Goal: Transaction & Acquisition: Purchase product/service

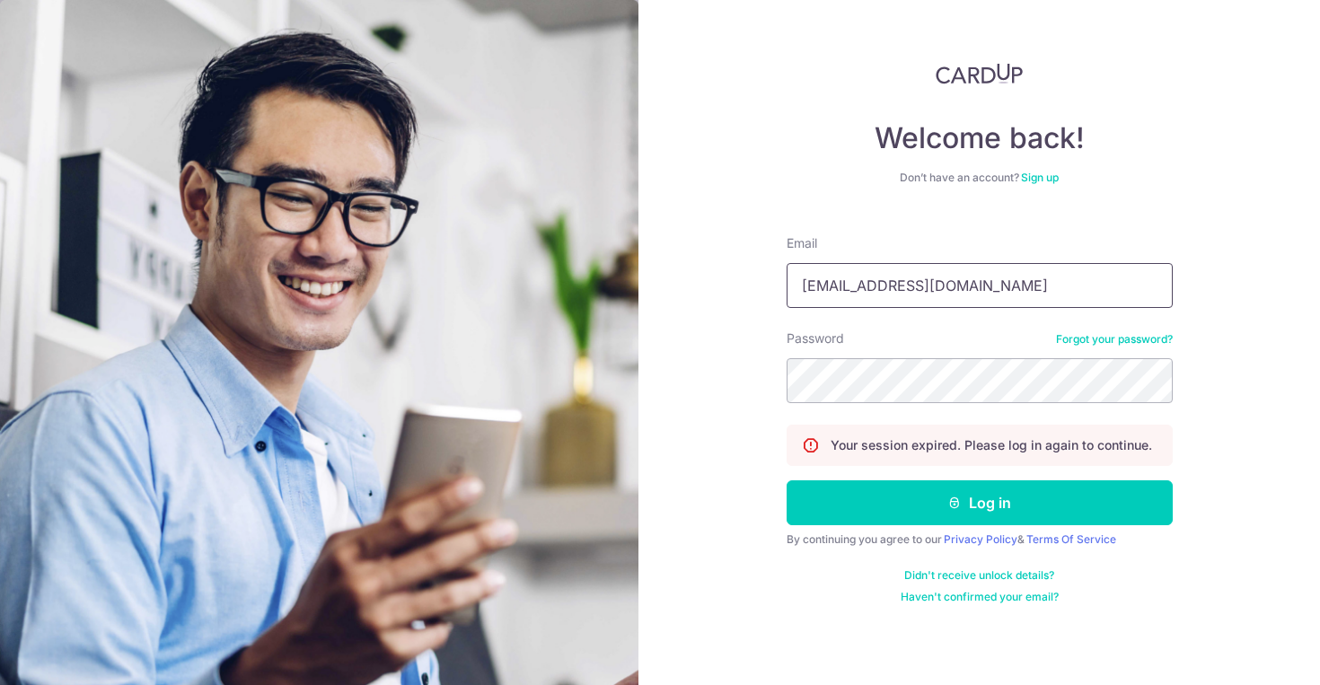
type input "cihaoaaron@yahoo.com.sg"
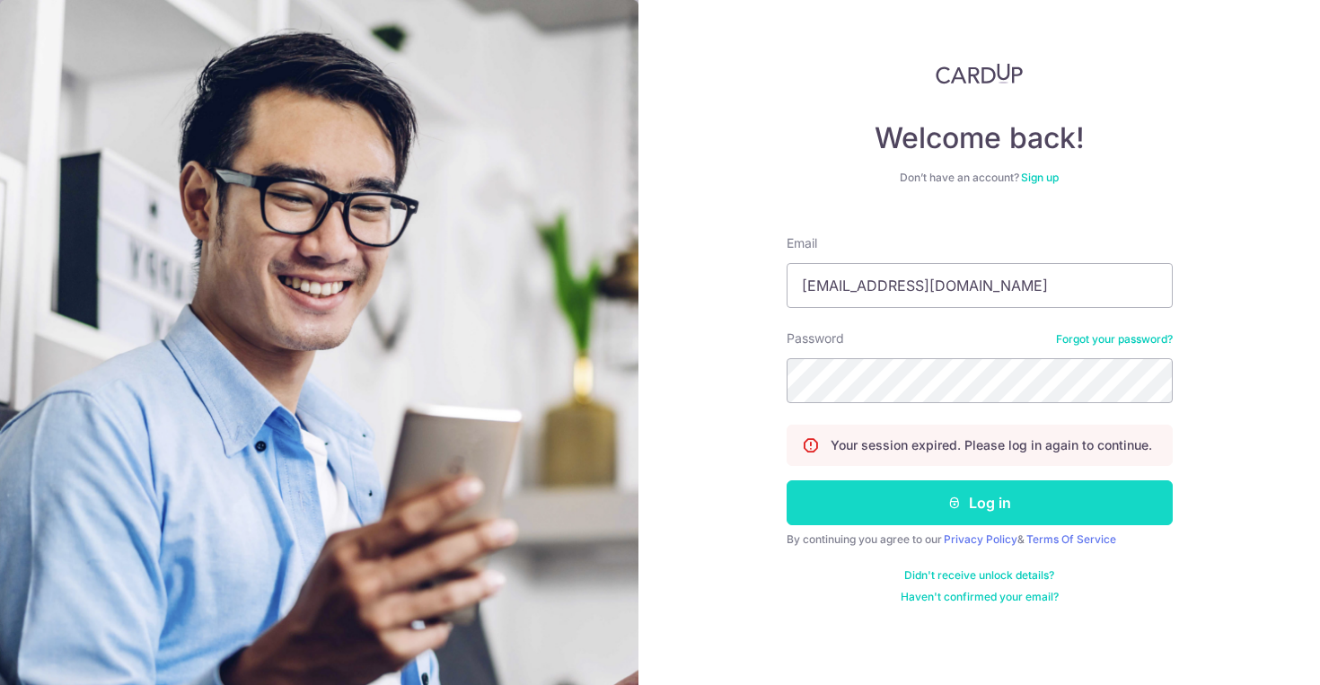
click at [1025, 512] on button "Log in" at bounding box center [980, 503] width 386 height 45
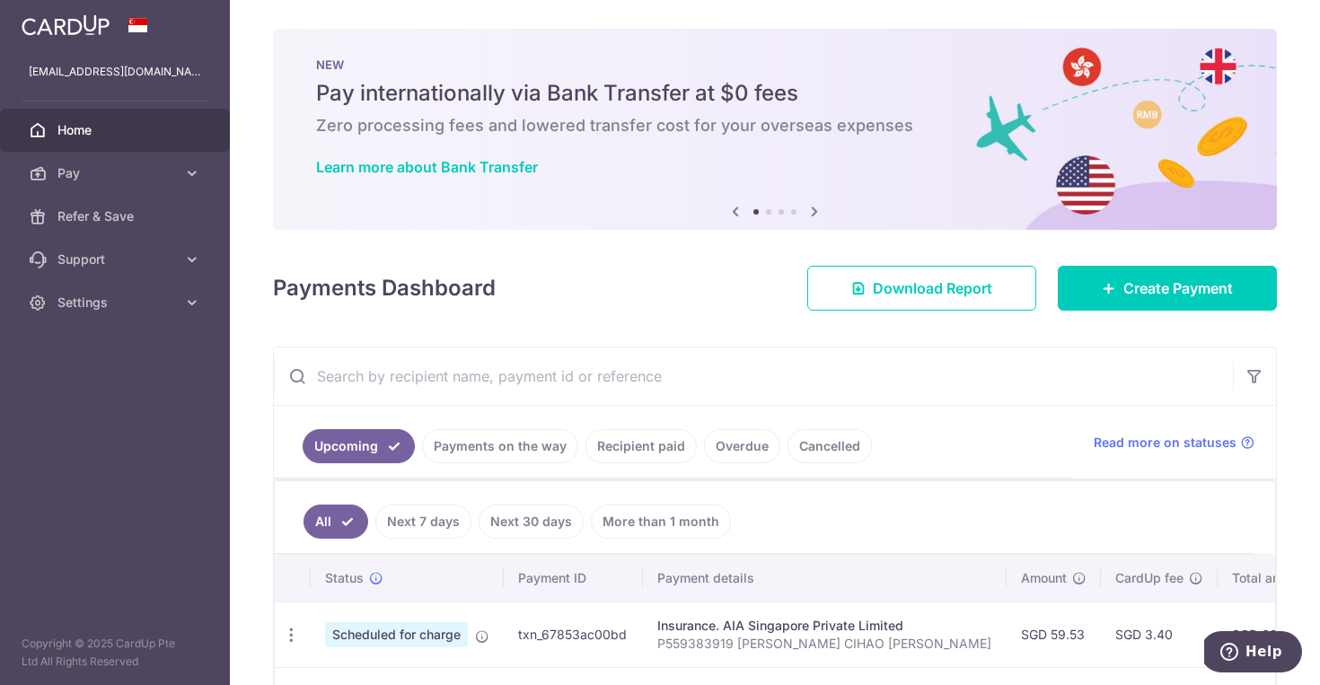
scroll to position [136, 0]
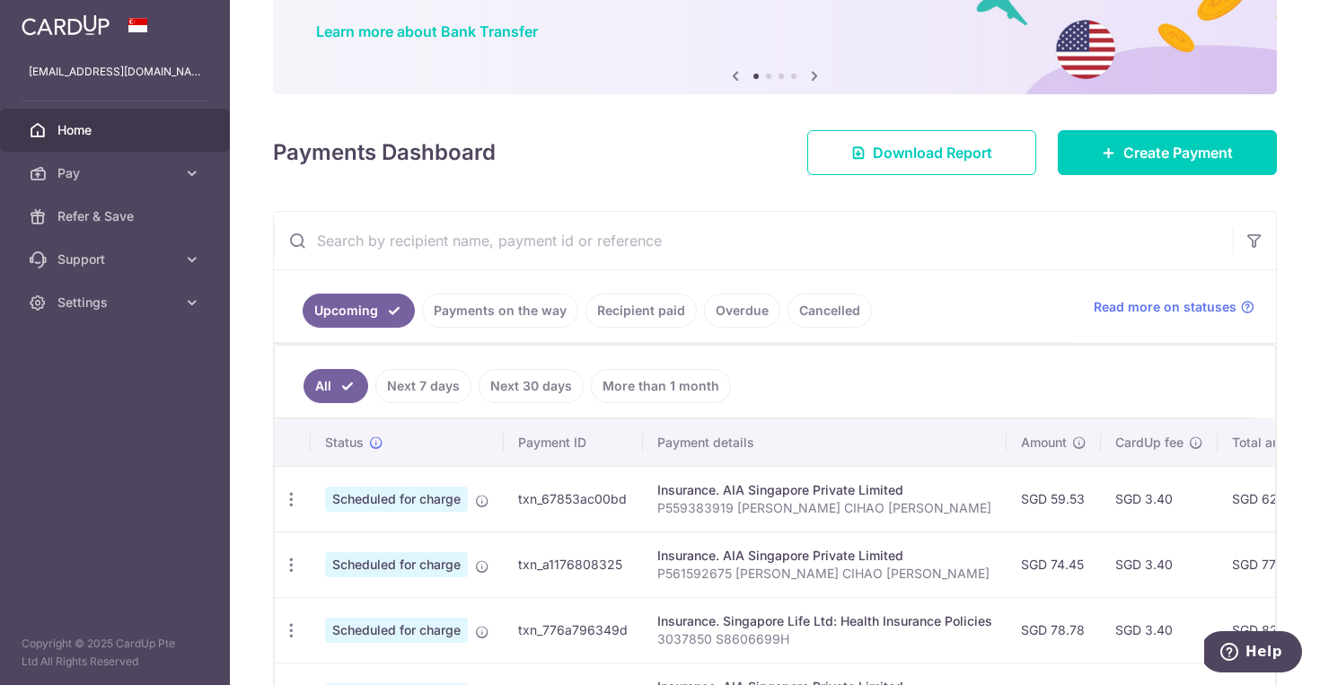
click at [653, 314] on link "Recipient paid" at bounding box center [641, 311] width 111 height 34
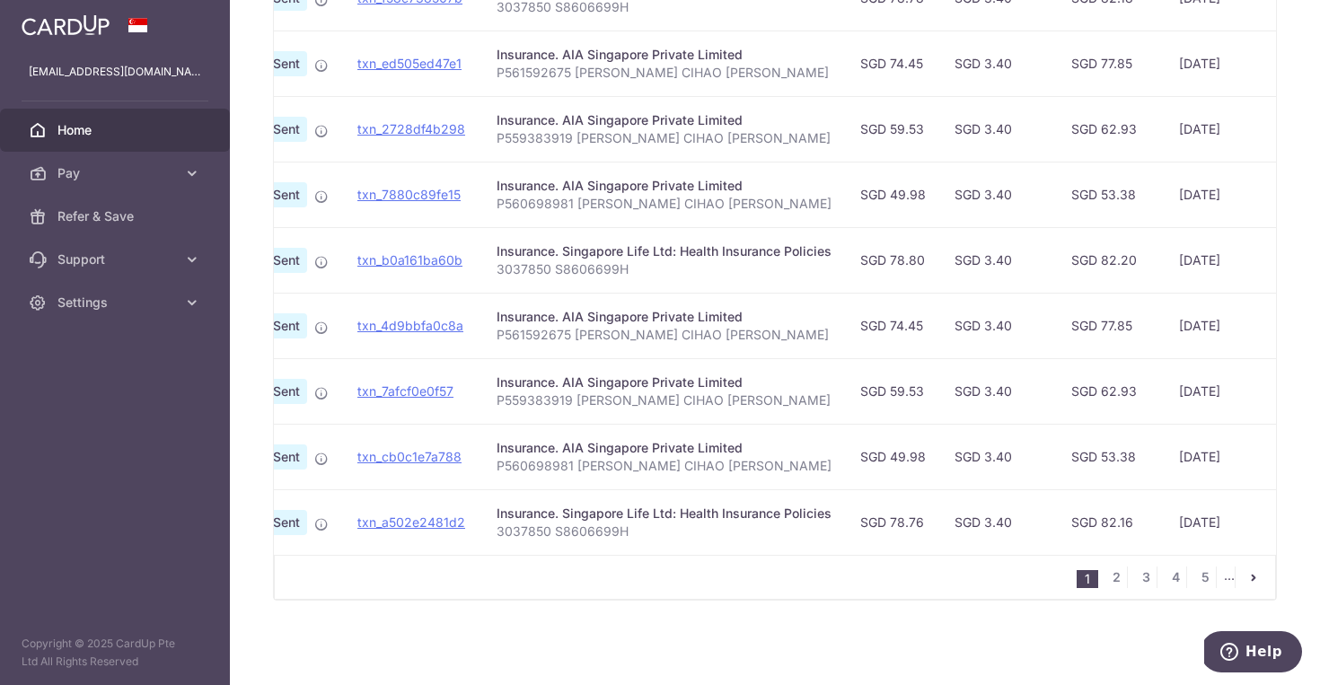
scroll to position [0, 117]
click at [1115, 581] on link "2" at bounding box center [1117, 578] width 22 height 22
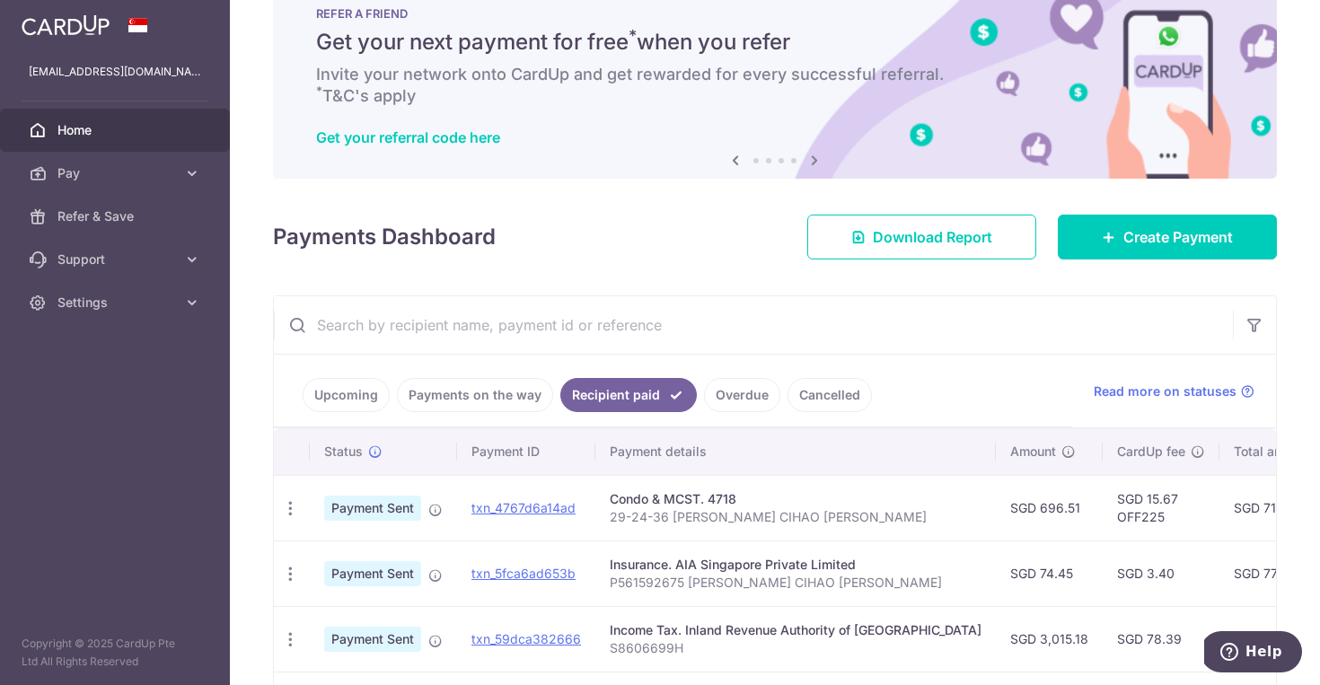
scroll to position [99, 0]
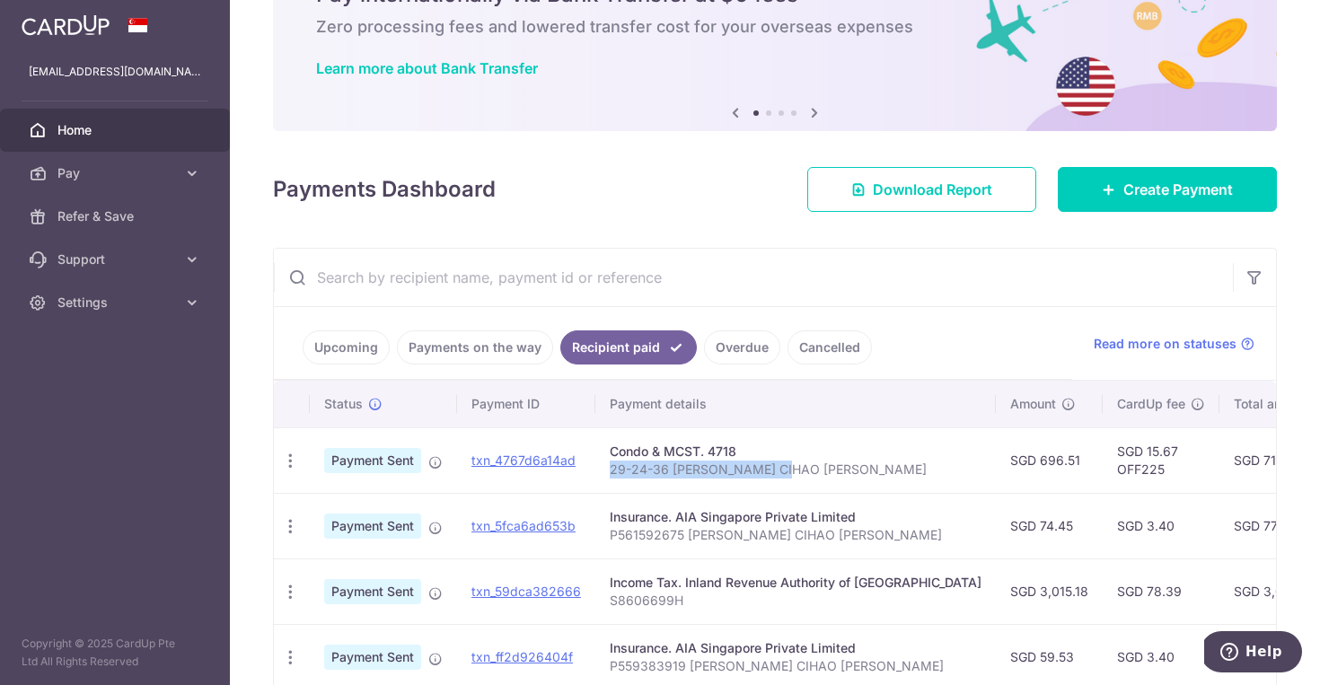
drag, startPoint x: 812, startPoint y: 471, endPoint x: 608, endPoint y: 470, distance: 203.9
click at [610, 470] on p "29-24-36 CHAN CIHAO AARON" at bounding box center [796, 470] width 372 height 18
copy p "29-24-36 CHAN CIHAO AARON"
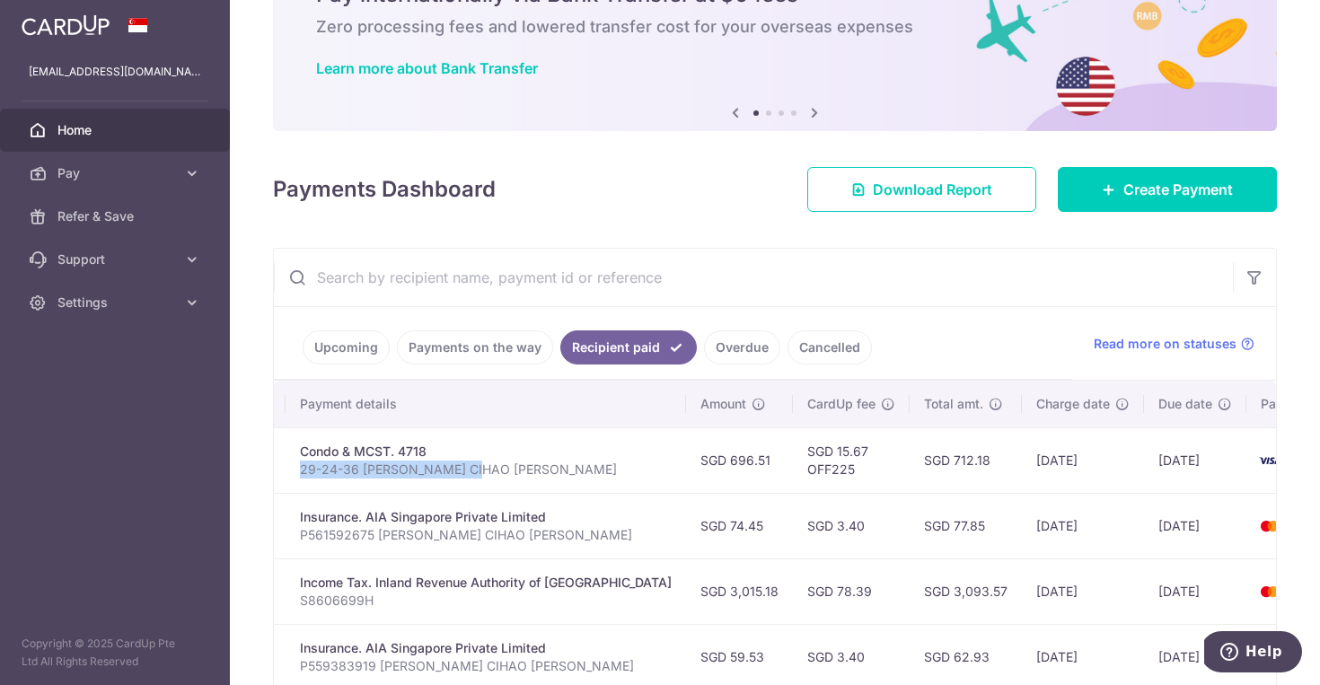
scroll to position [0, 371]
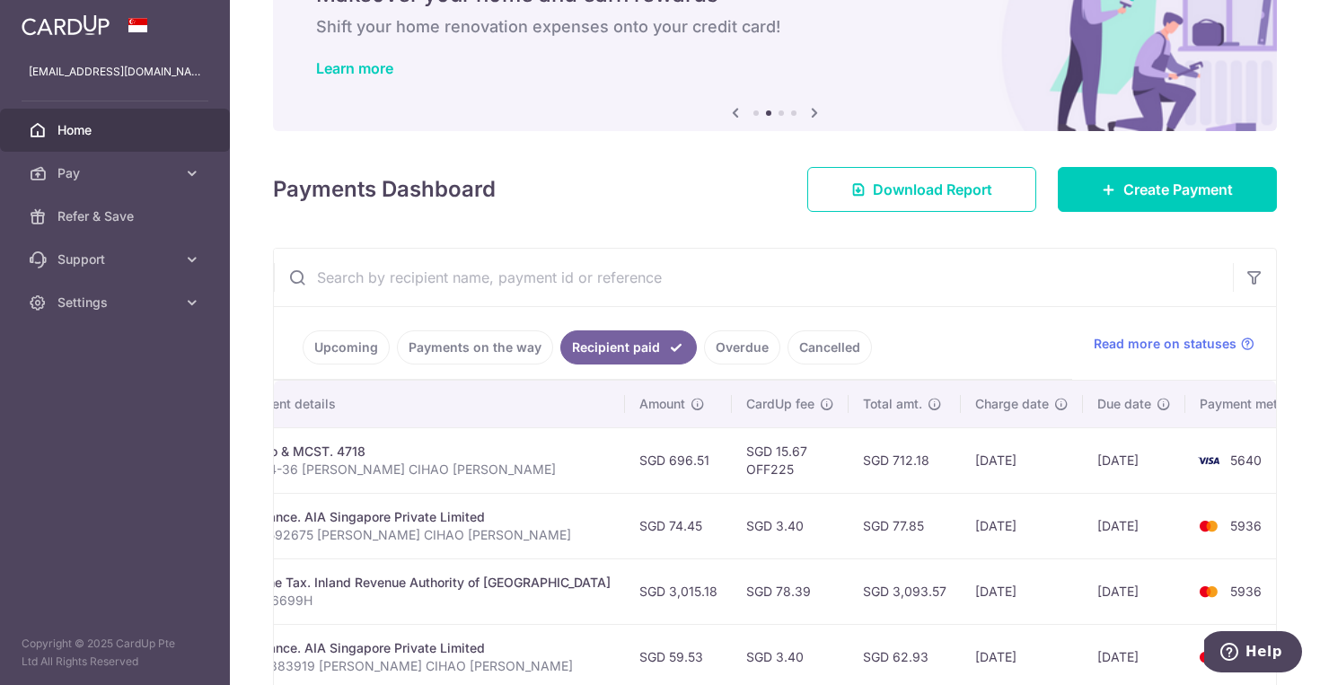
click at [911, 281] on input "text" at bounding box center [753, 277] width 959 height 57
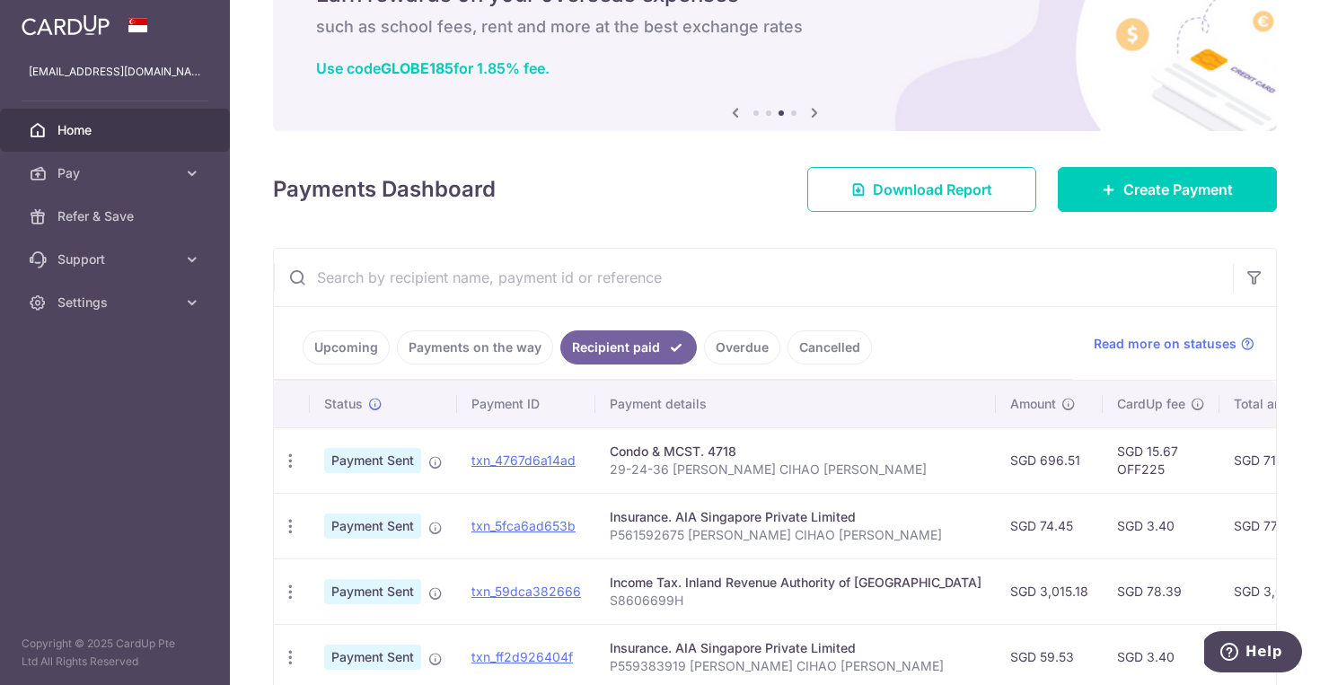
scroll to position [0, 0]
click at [1115, 188] on link "Create Payment" at bounding box center [1167, 189] width 219 height 45
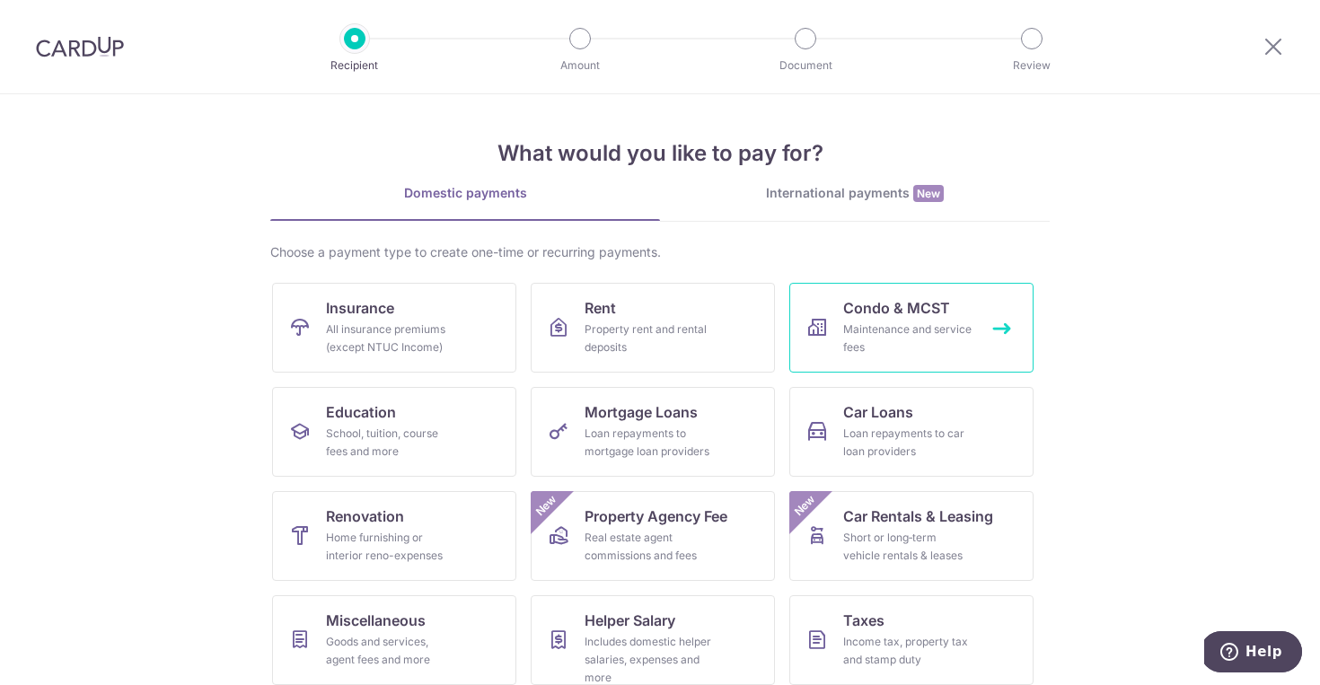
click at [819, 312] on link "Condo & MCST Maintenance and service fees" at bounding box center [912, 328] width 244 height 90
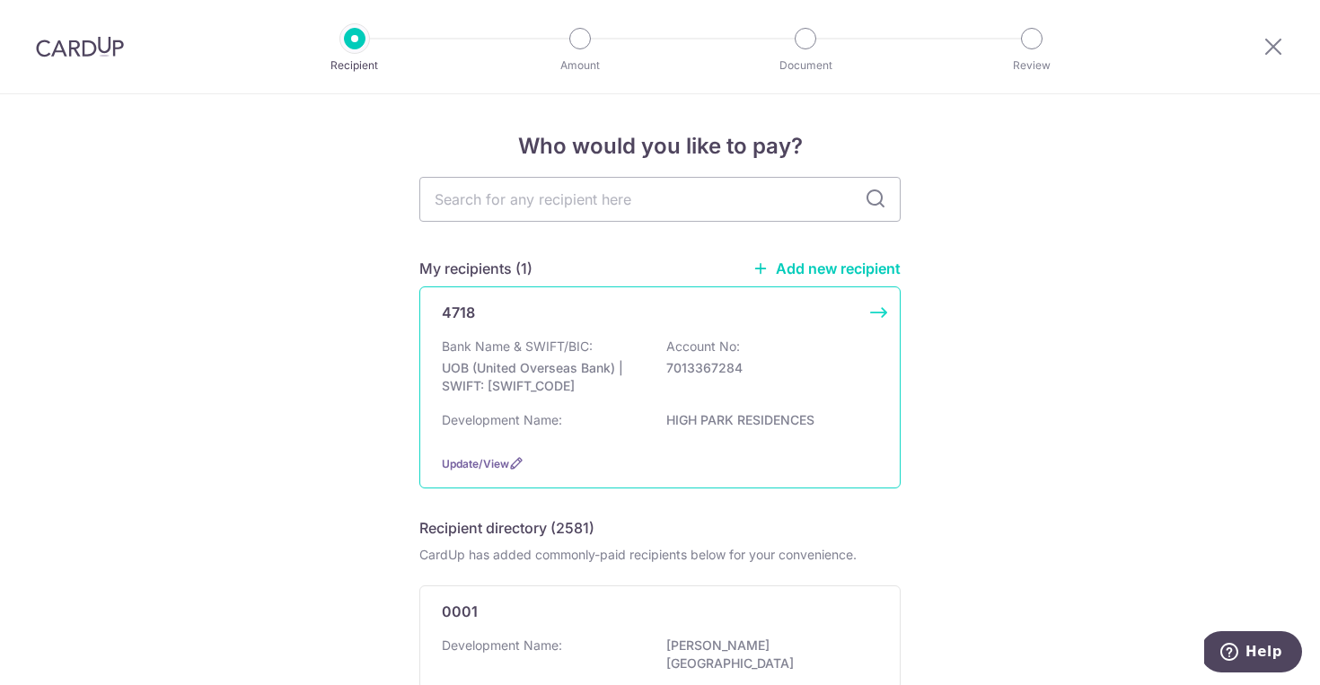
click at [781, 313] on div "4718" at bounding box center [649, 313] width 415 height 22
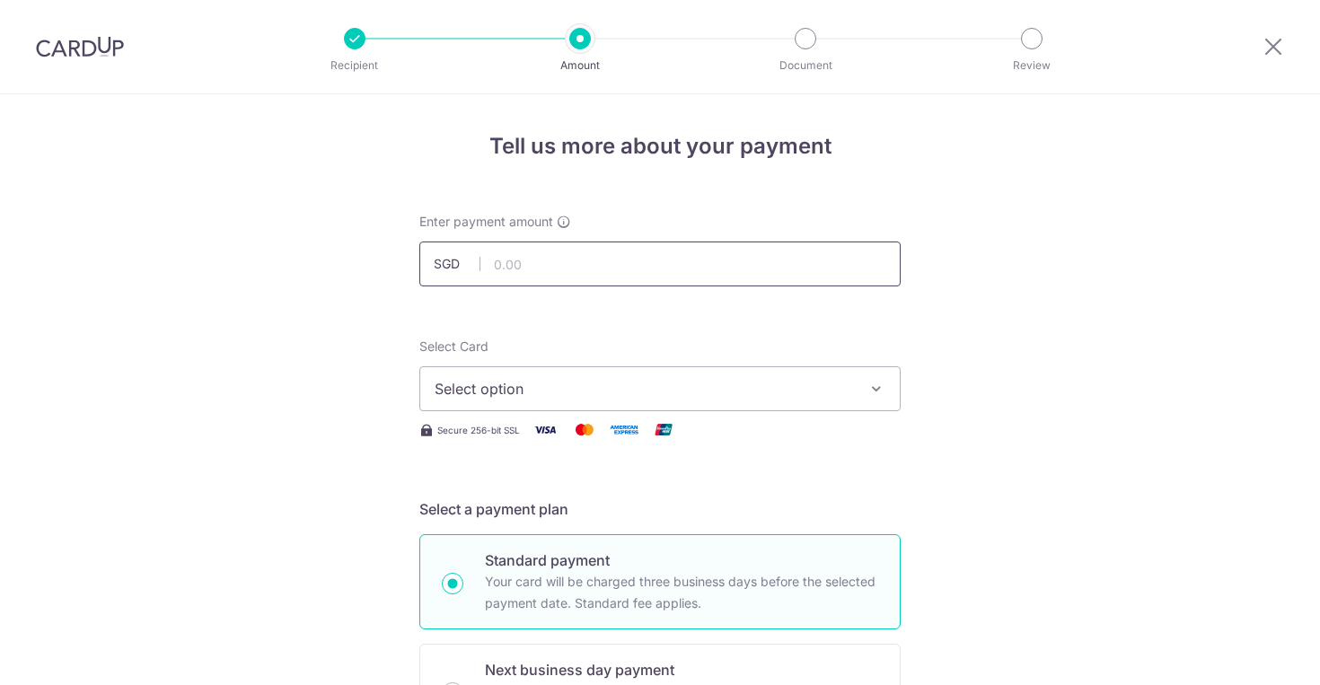
click at [671, 270] on input "text" at bounding box center [659, 264] width 481 height 45
type input "696.51"
click at [770, 392] on span "Select option" at bounding box center [644, 389] width 419 height 22
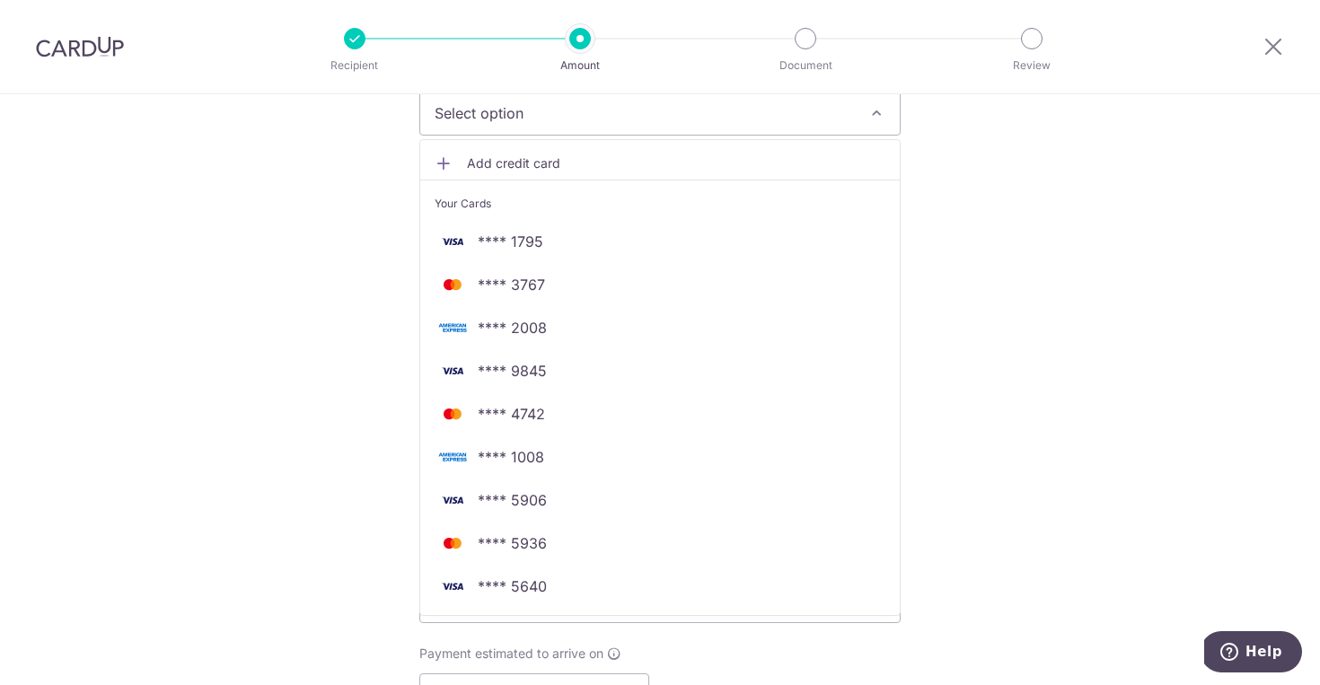
scroll to position [285, 0]
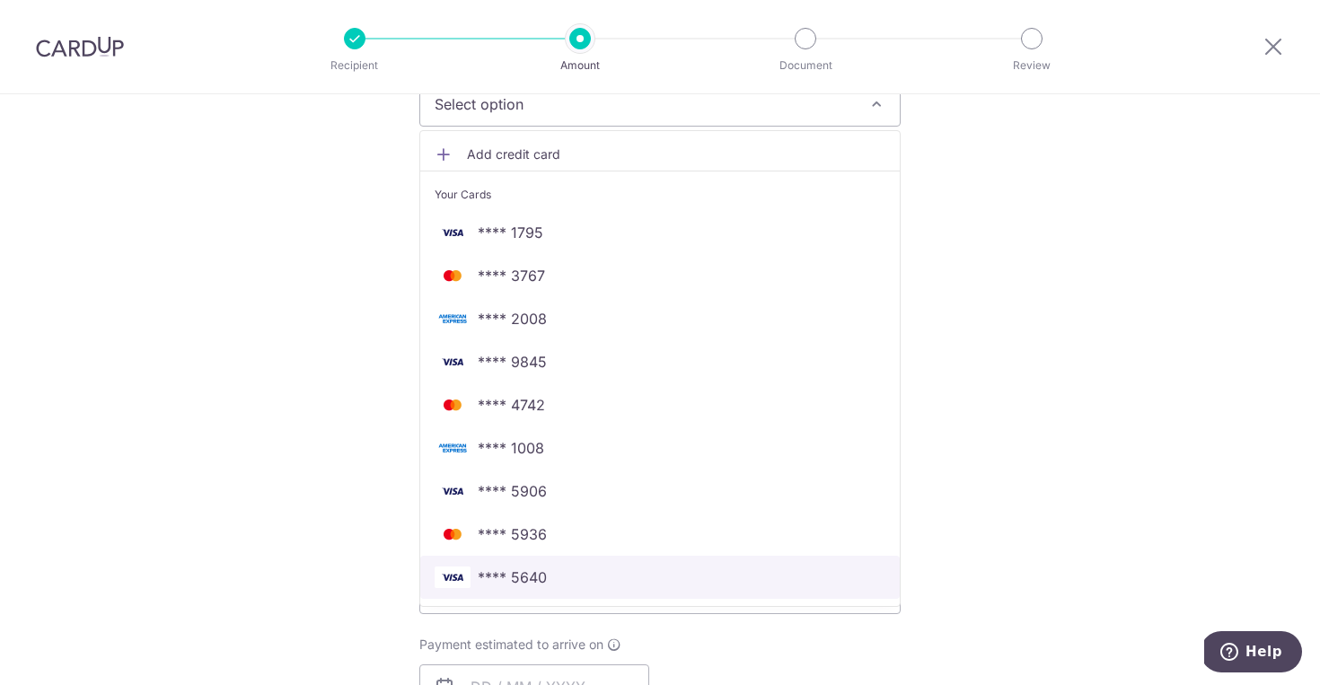
click at [834, 578] on span "**** 5640" at bounding box center [660, 578] width 451 height 22
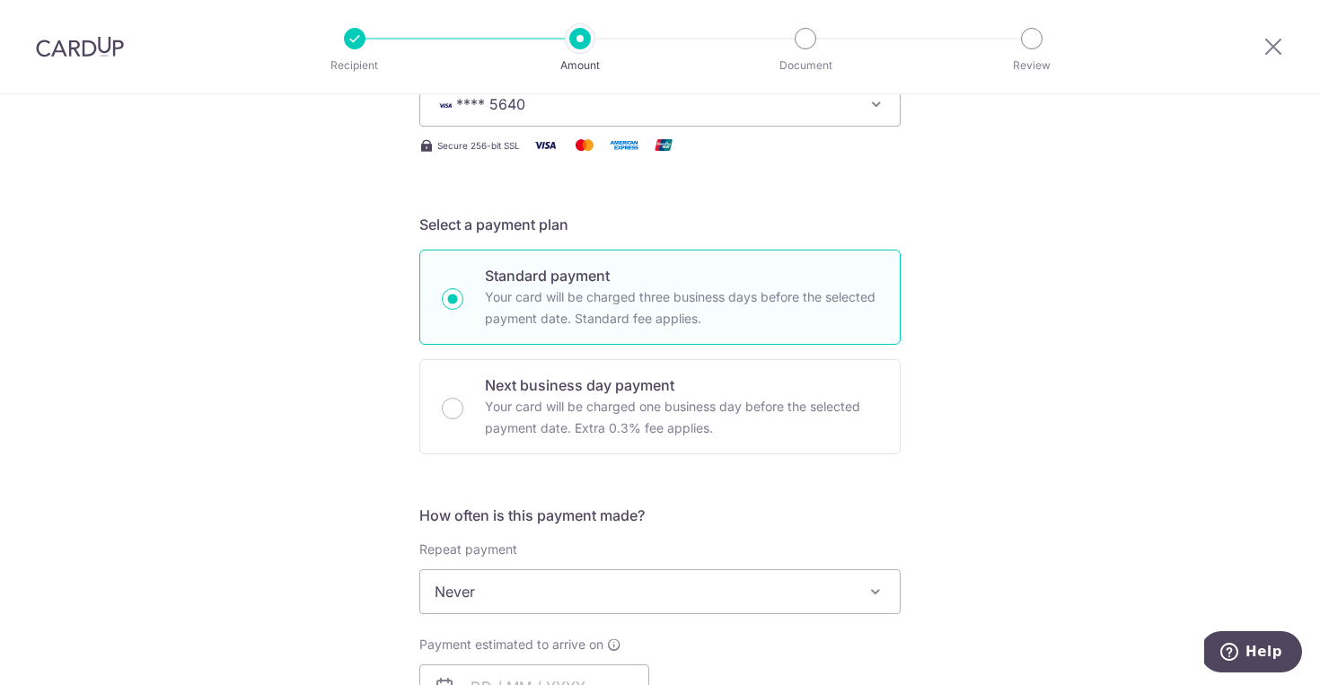
scroll to position [420, 0]
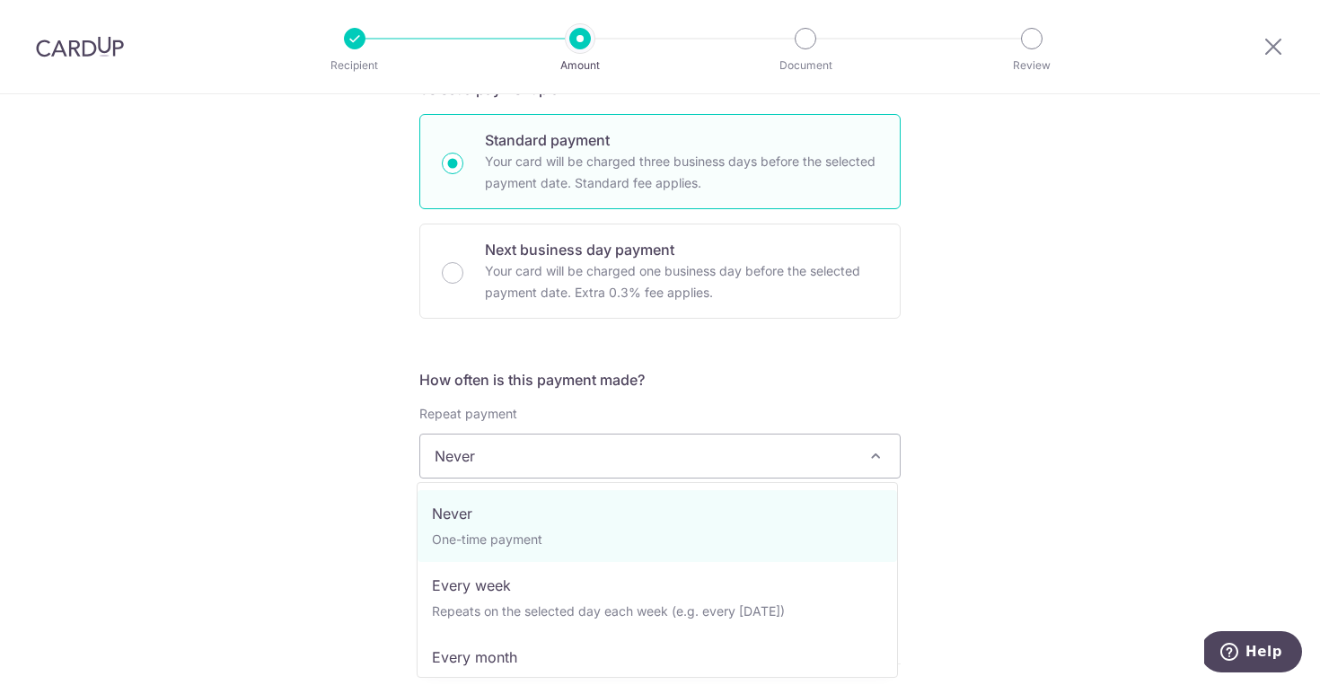
click at [763, 450] on span "Never" at bounding box center [660, 456] width 480 height 43
click at [1032, 354] on div "Tell us more about your payment Enter payment amount SGD 696.51 696.51 Select C…" at bounding box center [660, 486] width 1320 height 1625
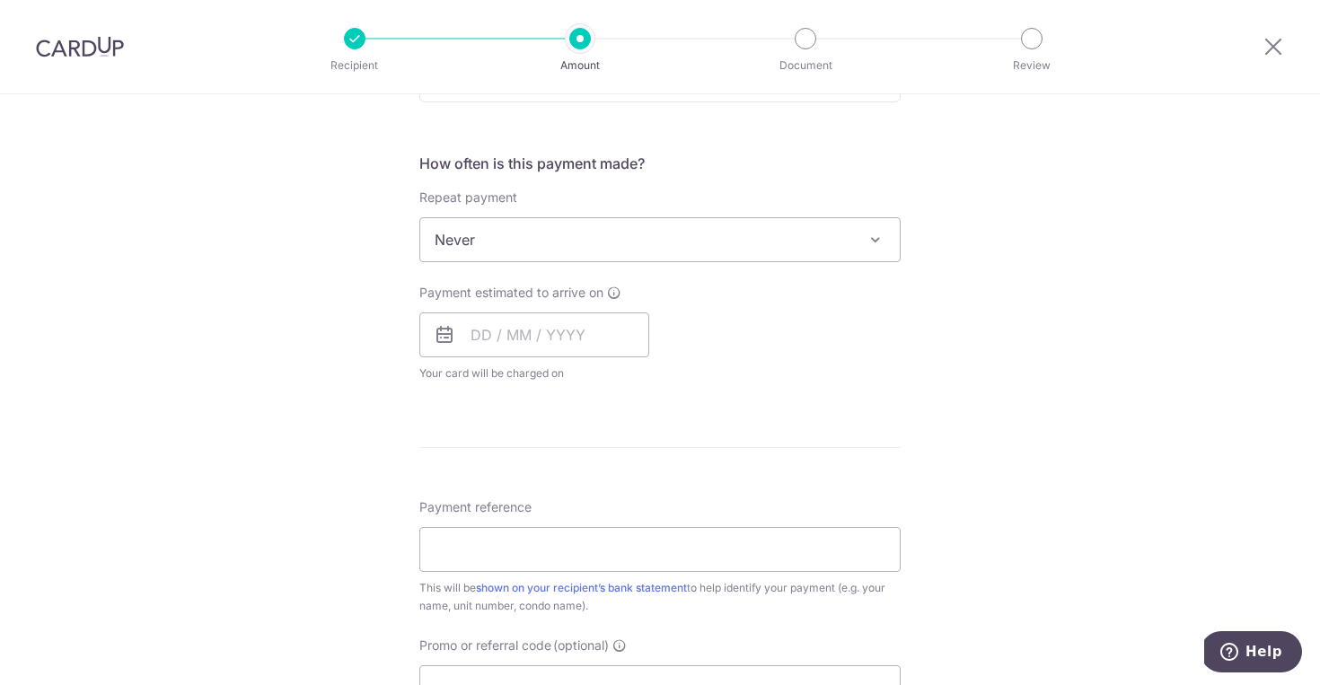
scroll to position [659, 0]
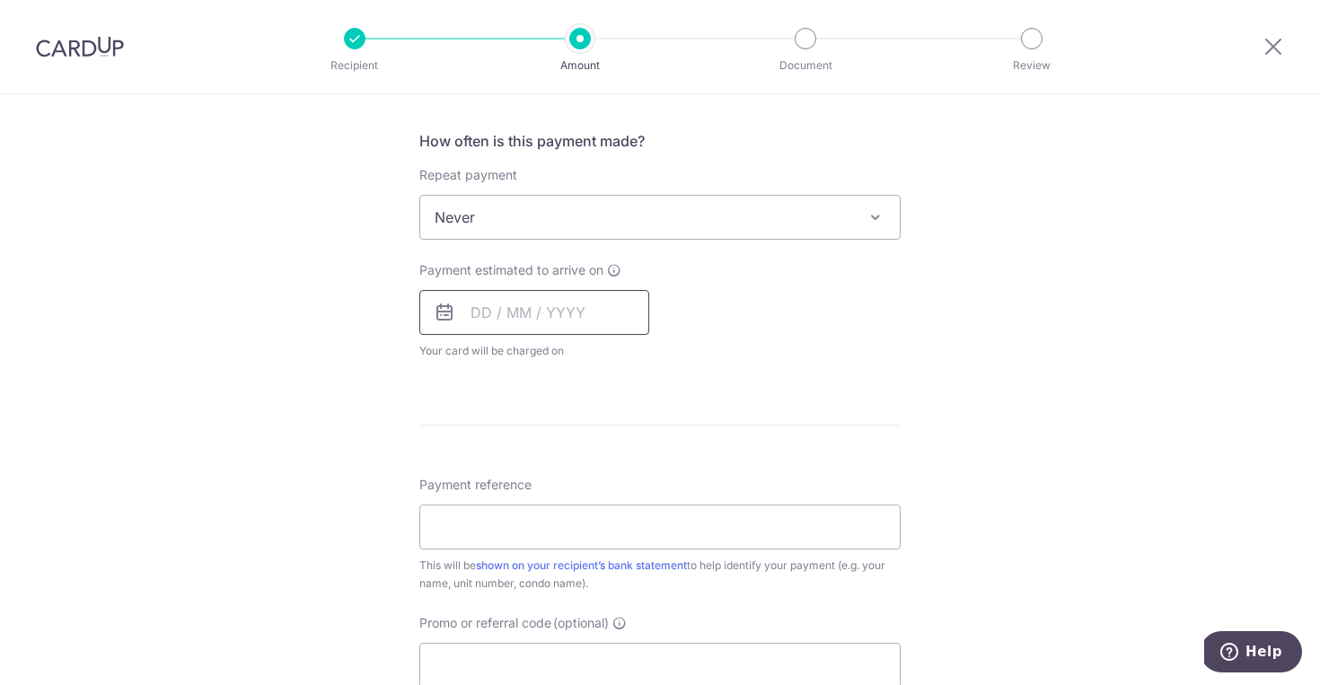
click at [510, 306] on input "text" at bounding box center [534, 312] width 230 height 45
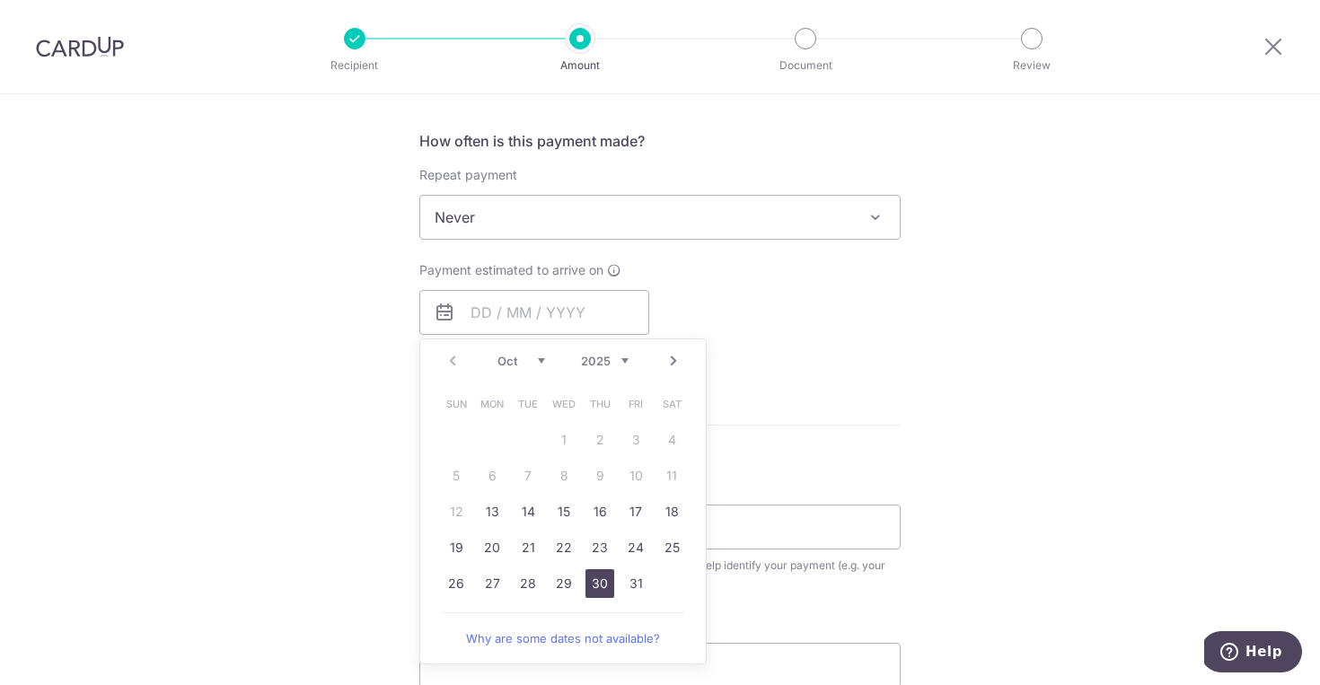
click at [598, 584] on link "30" at bounding box center [600, 583] width 29 height 29
type input "[DATE]"
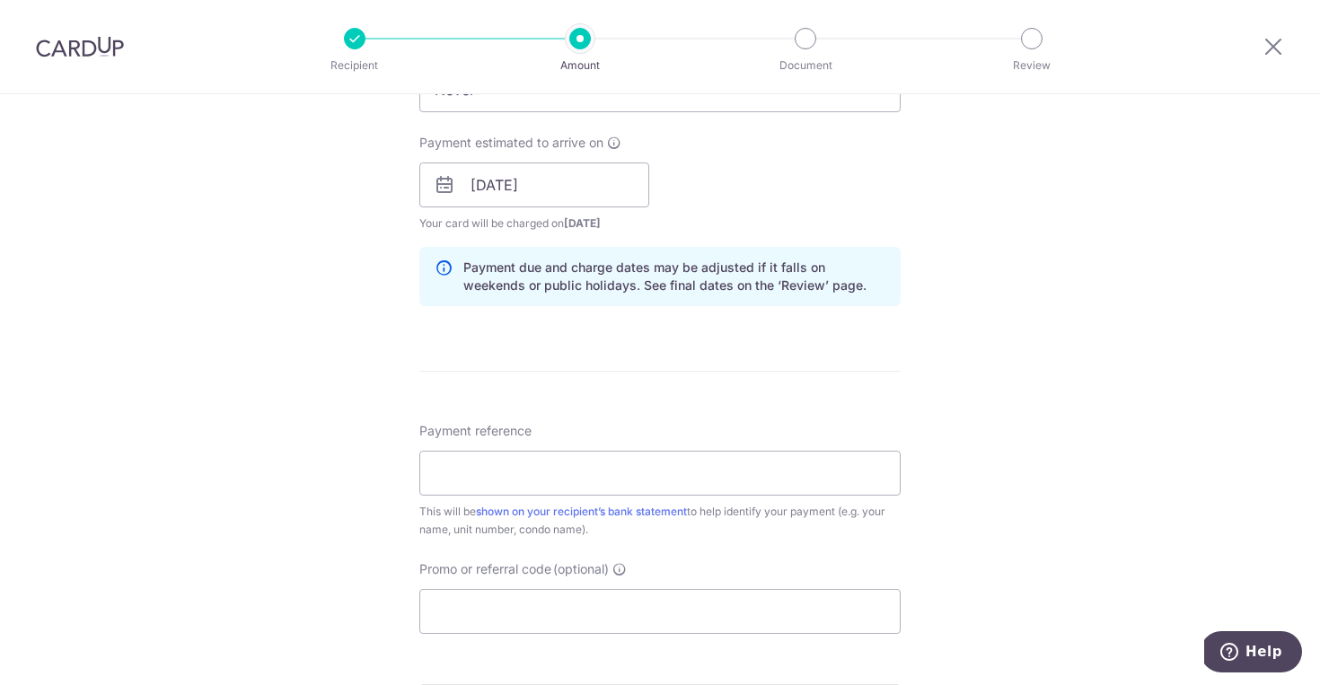
scroll to position [810, 0]
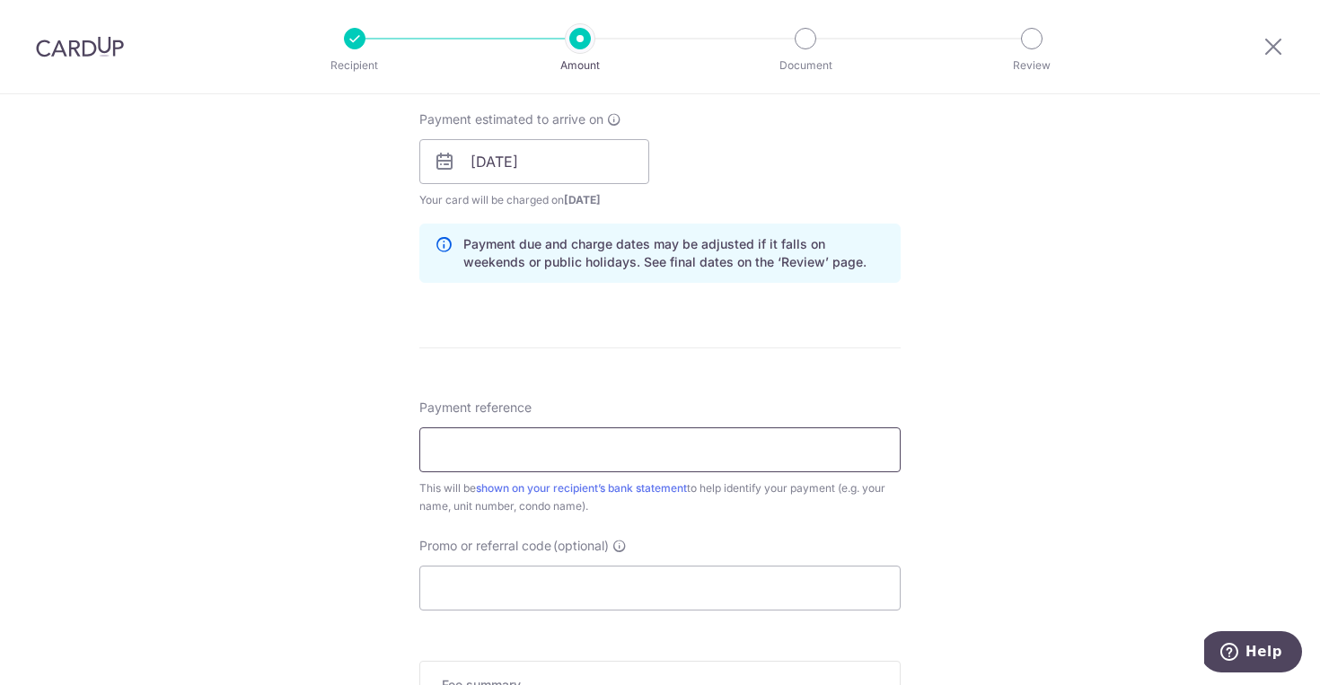
click at [773, 453] on input "Payment reference" at bounding box center [659, 450] width 481 height 45
paste input "29-24-36 [PERSON_NAME] CIHAO [PERSON_NAME]"
type input "29-24-36 [PERSON_NAME] CIHAO [PERSON_NAME]"
click at [651, 589] on input "Promo or referral code (optional)" at bounding box center [659, 588] width 481 height 45
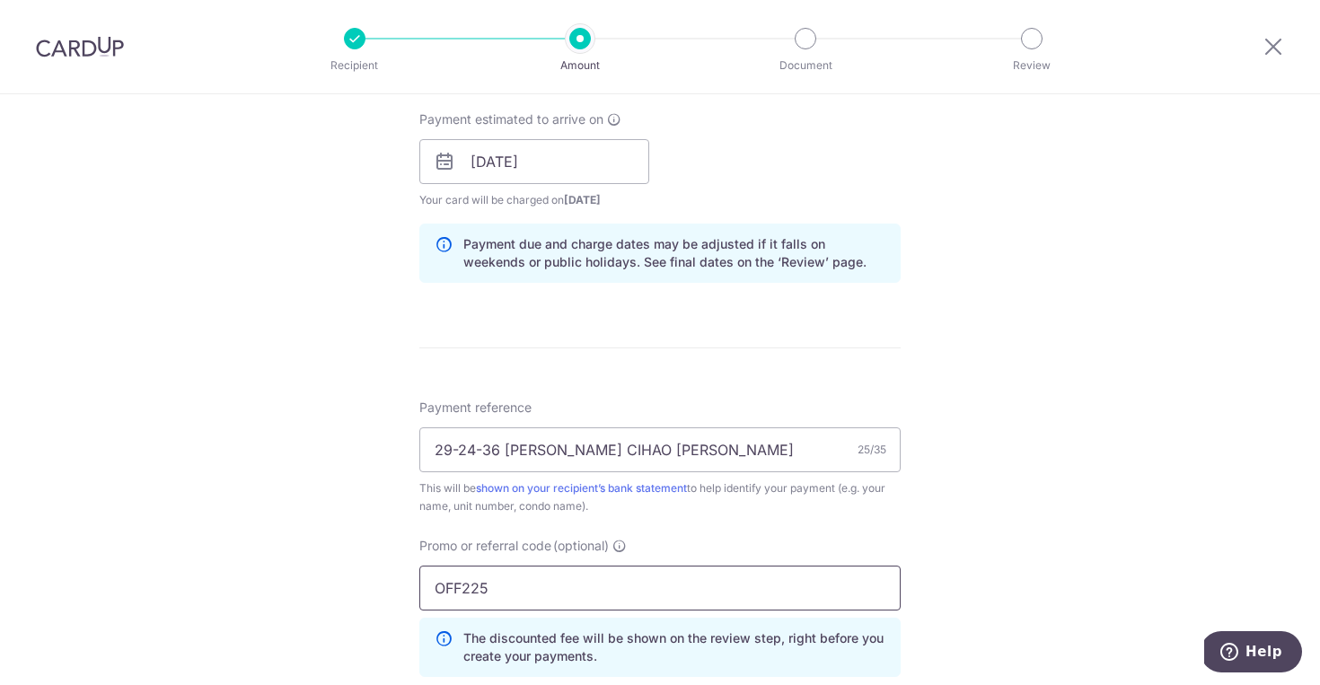
type input "OFF225"
click at [1109, 412] on div "Tell us more about your payment Enter payment amount SGD 696.51 696.51 Select C…" at bounding box center [660, 173] width 1320 height 1779
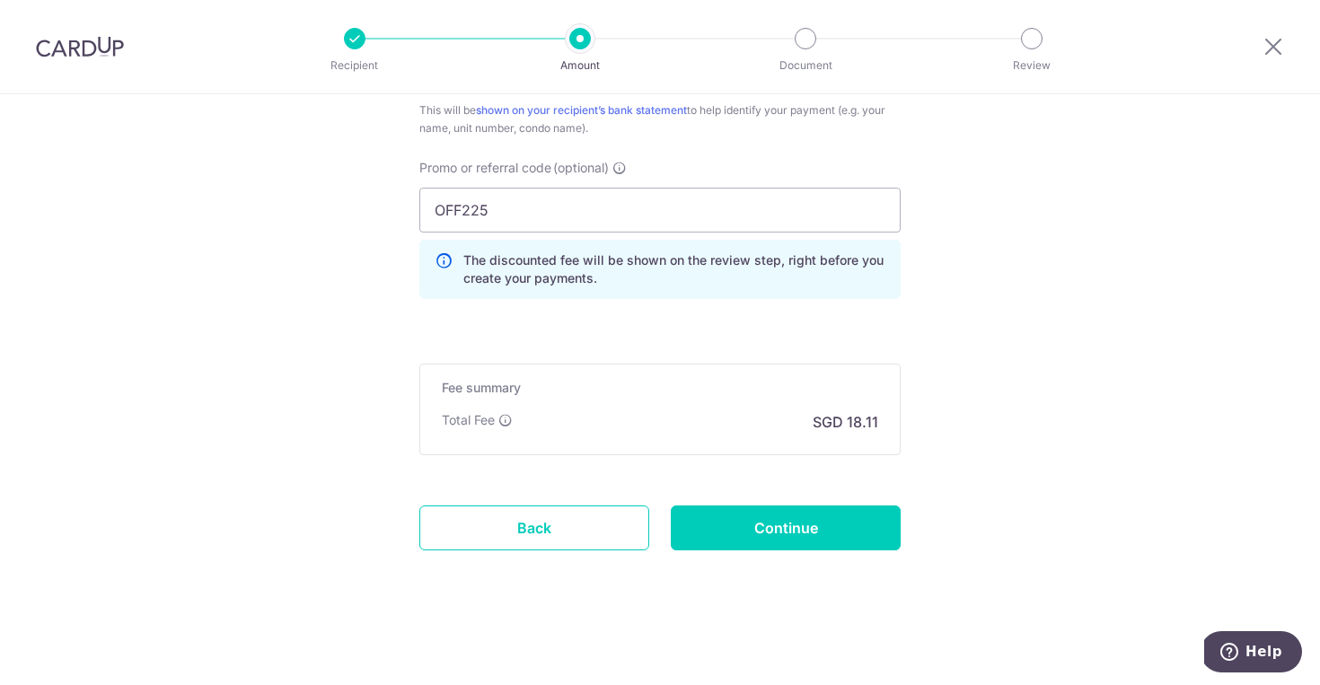
scroll to position [1188, 0]
click at [866, 517] on input "Continue" at bounding box center [786, 528] width 230 height 45
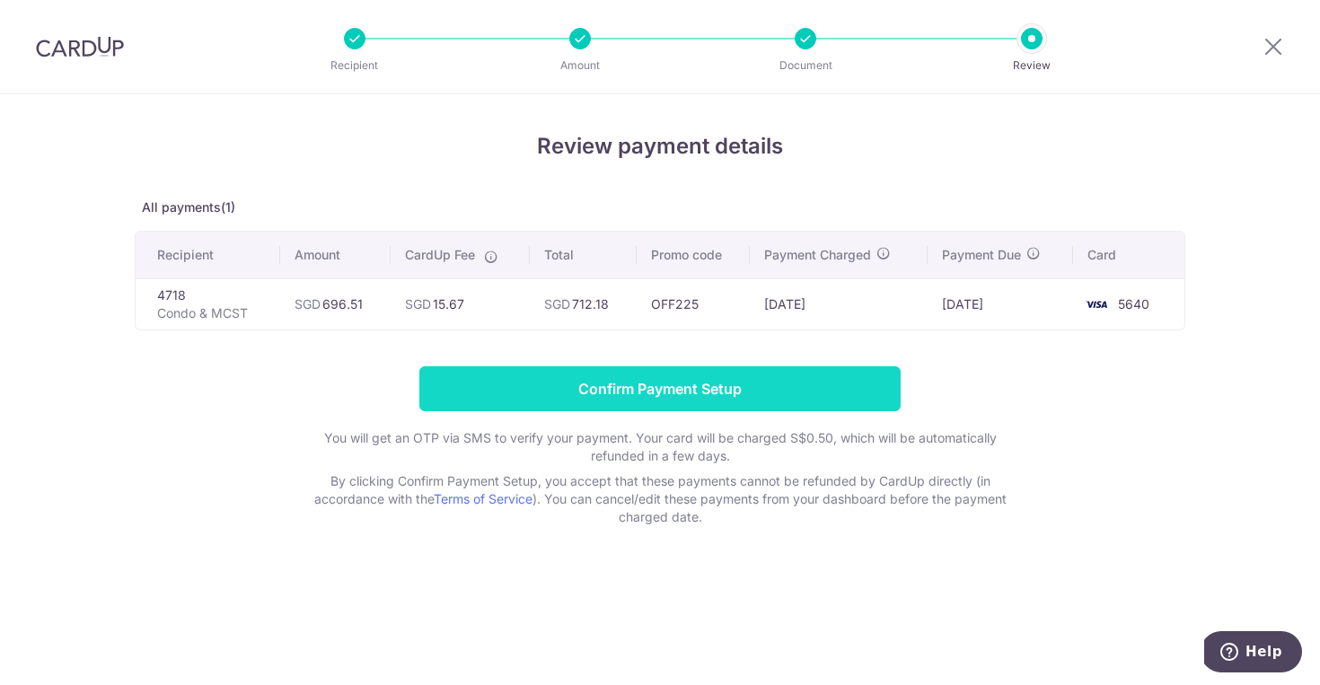
click at [877, 383] on input "Confirm Payment Setup" at bounding box center [659, 388] width 481 height 45
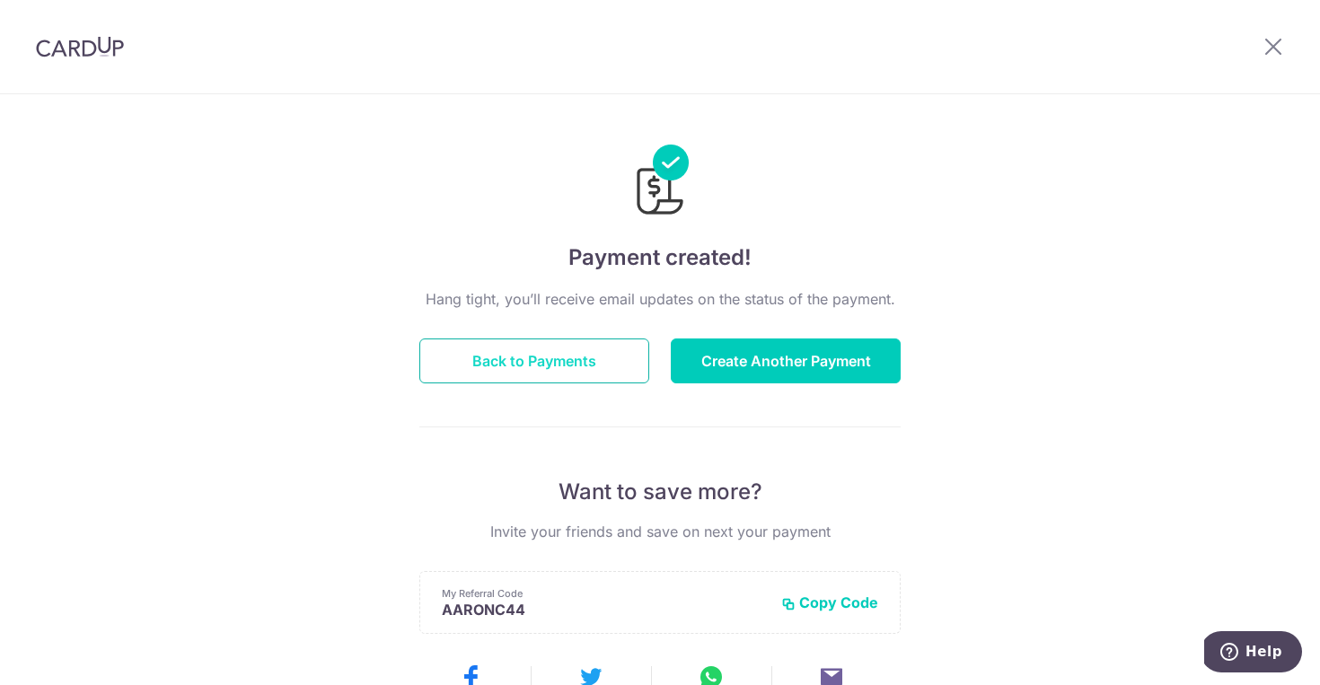
click at [605, 368] on button "Back to Payments" at bounding box center [534, 361] width 230 height 45
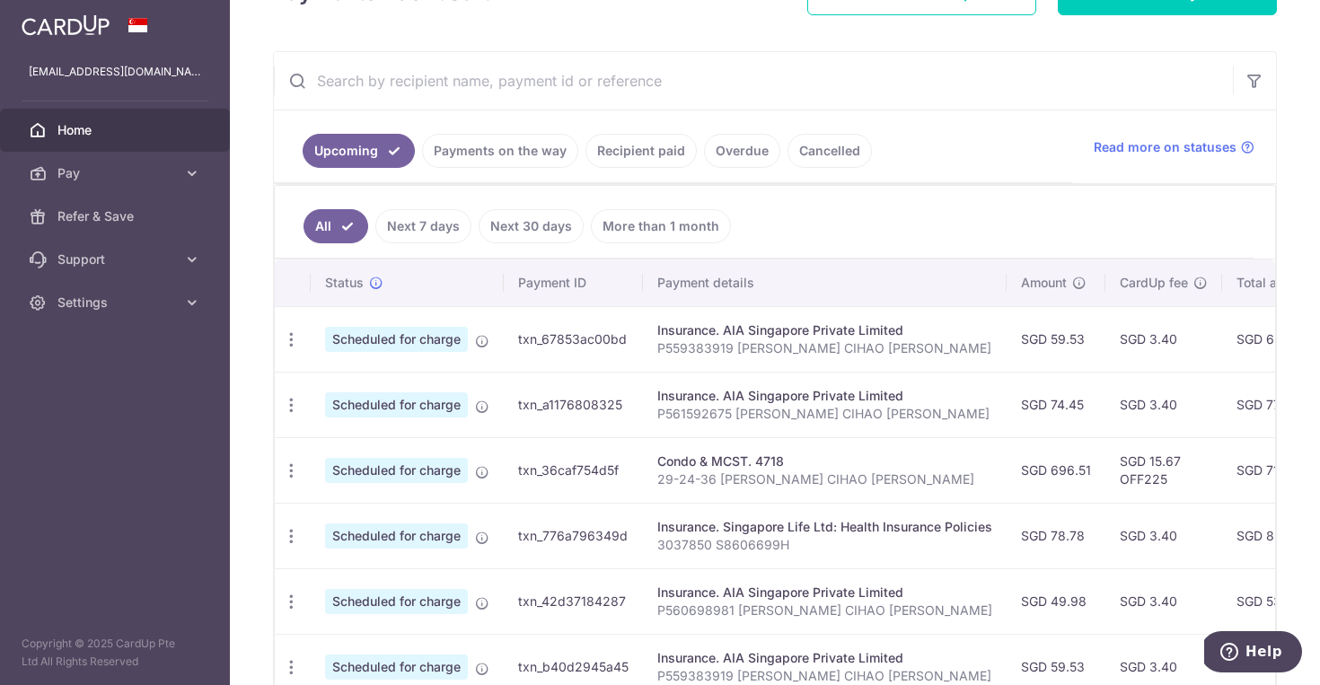
click at [643, 150] on link "Recipient paid" at bounding box center [641, 151] width 111 height 34
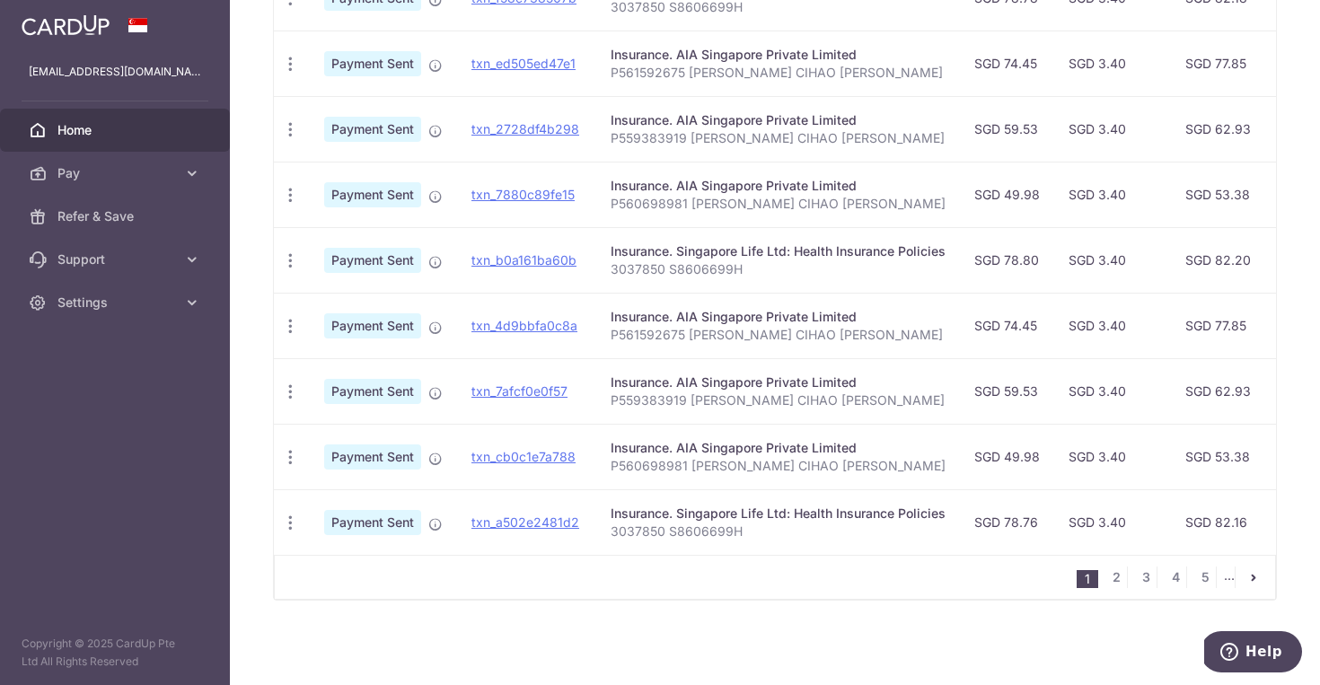
scroll to position [627, 0]
click at [1107, 579] on link "2" at bounding box center [1117, 578] width 22 height 22
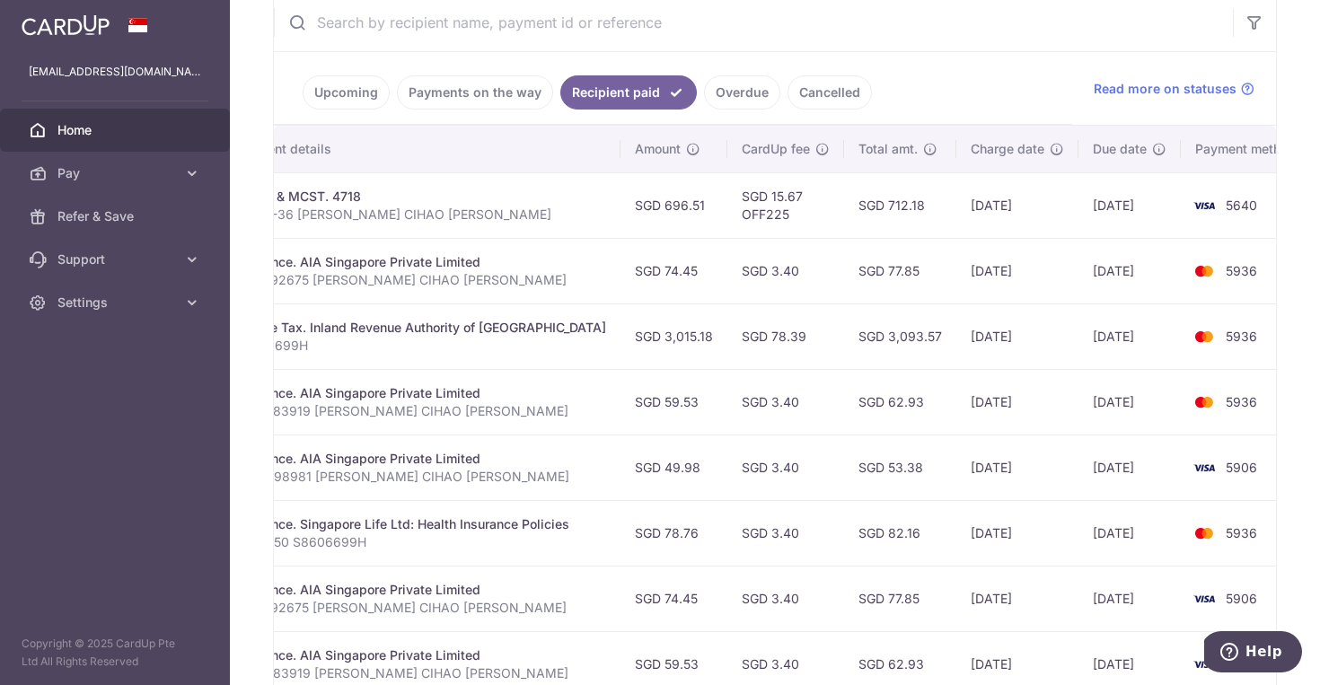
scroll to position [0, 375]
click at [364, 93] on link "Upcoming" at bounding box center [346, 92] width 87 height 34
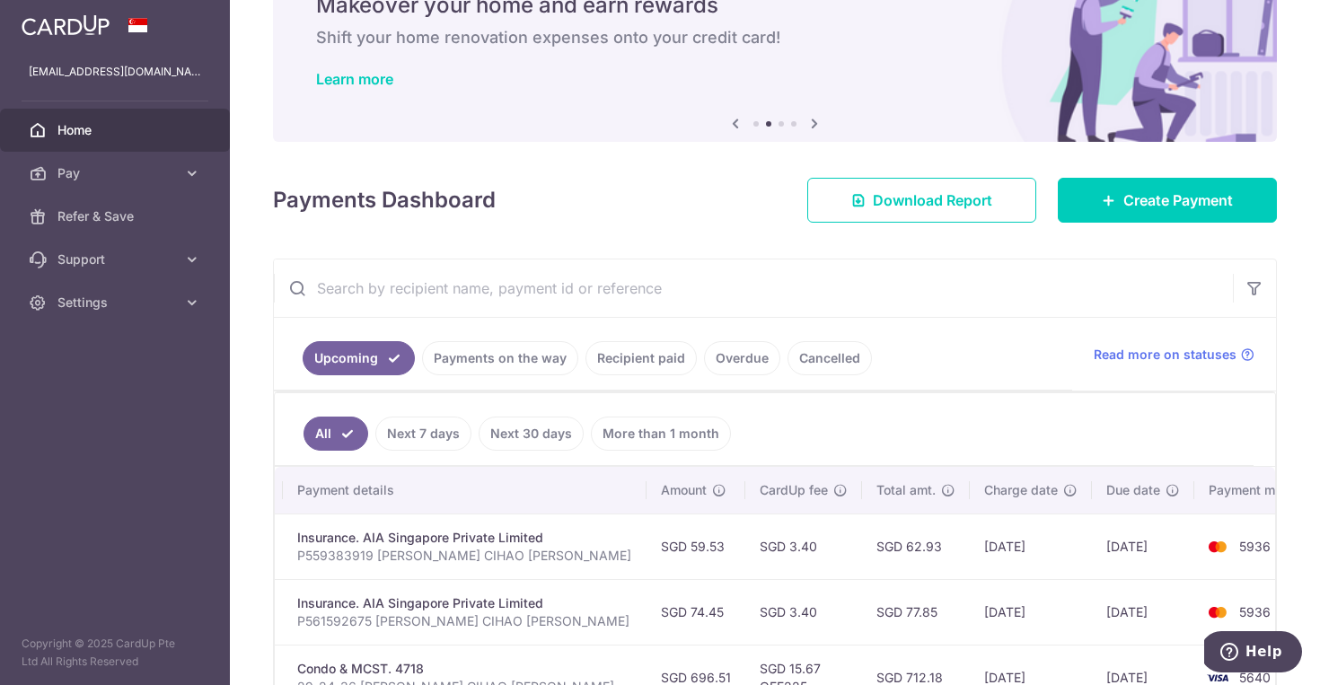
scroll to position [87, 0]
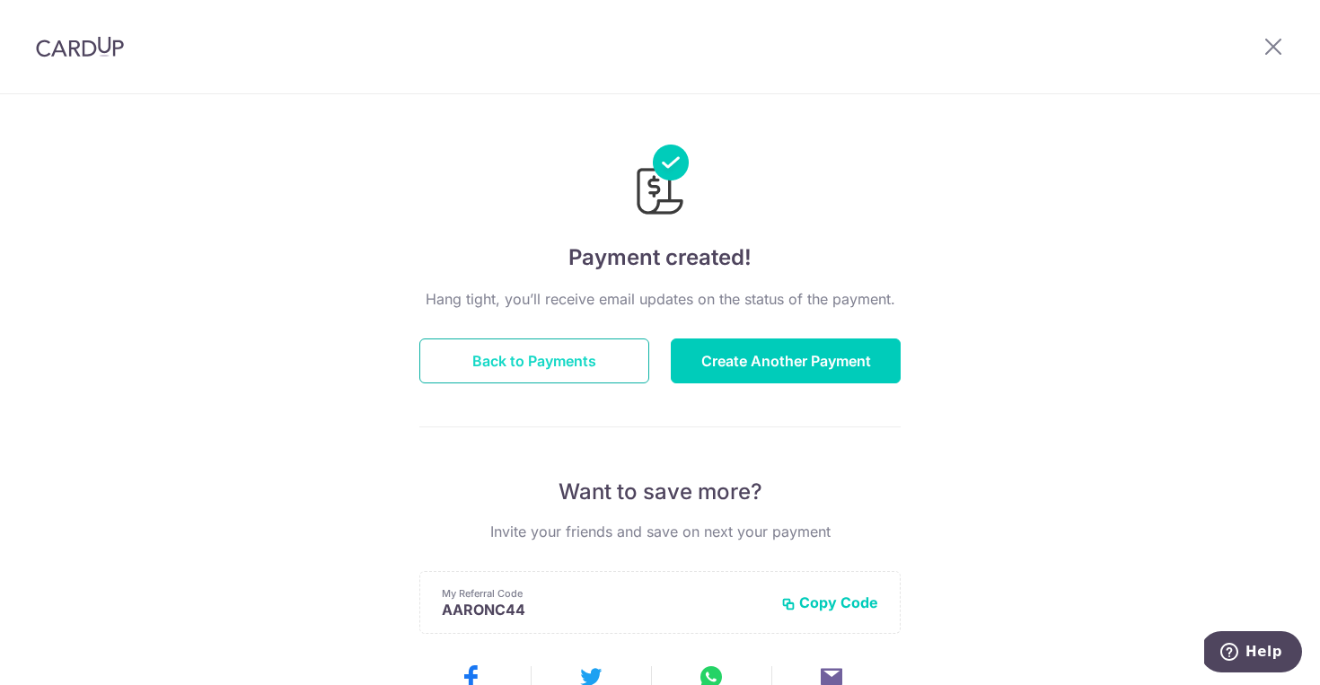
click at [603, 362] on button "Back to Payments" at bounding box center [534, 361] width 230 height 45
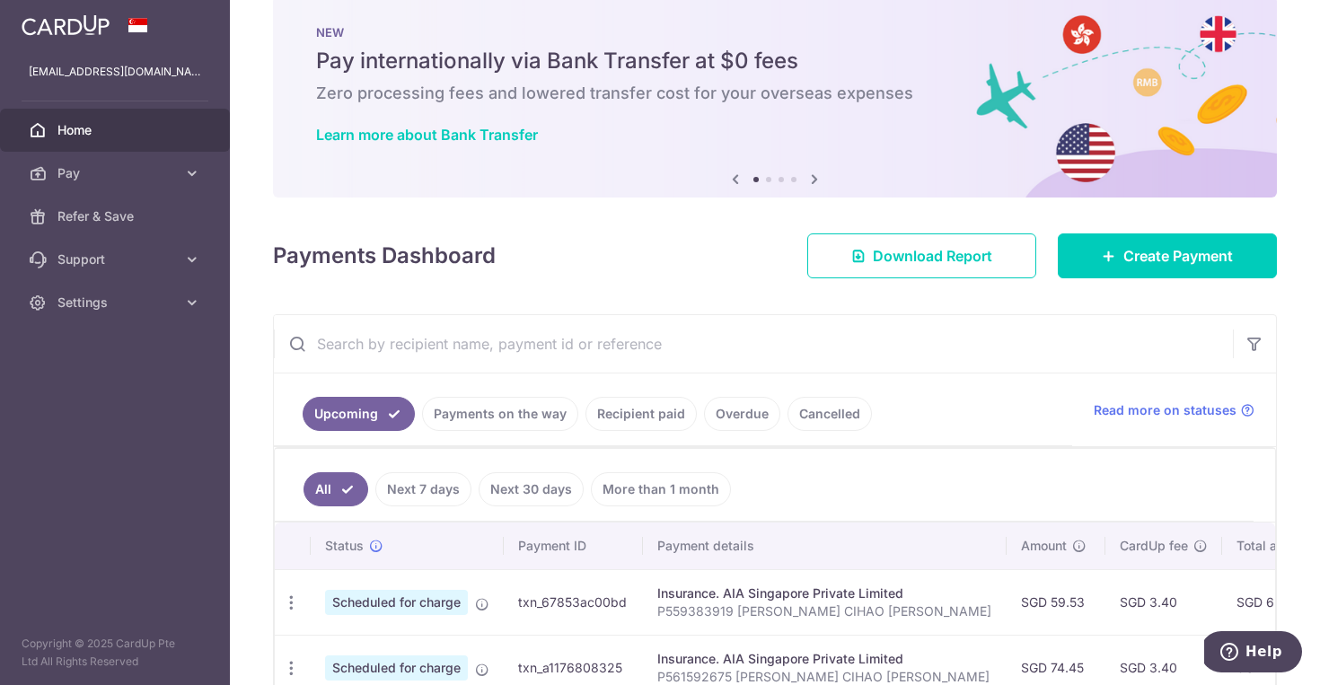
scroll to position [18, 0]
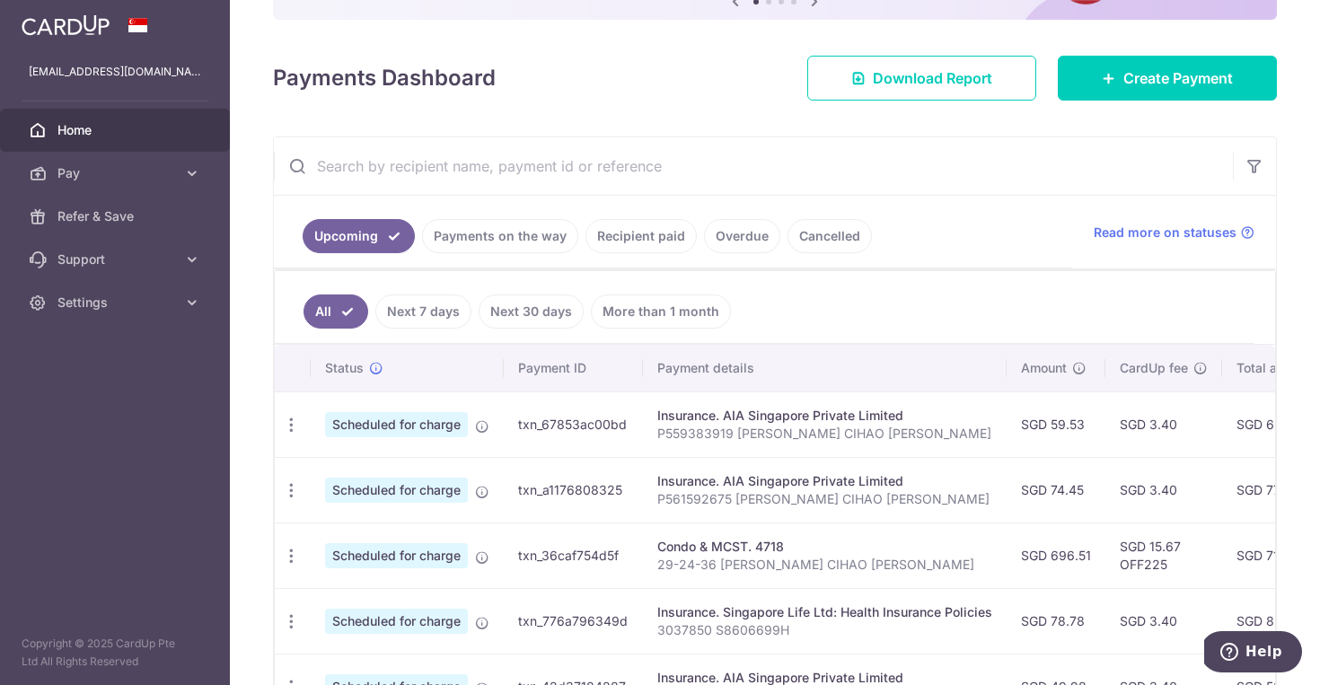
click at [662, 233] on link "Recipient paid" at bounding box center [641, 236] width 111 height 34
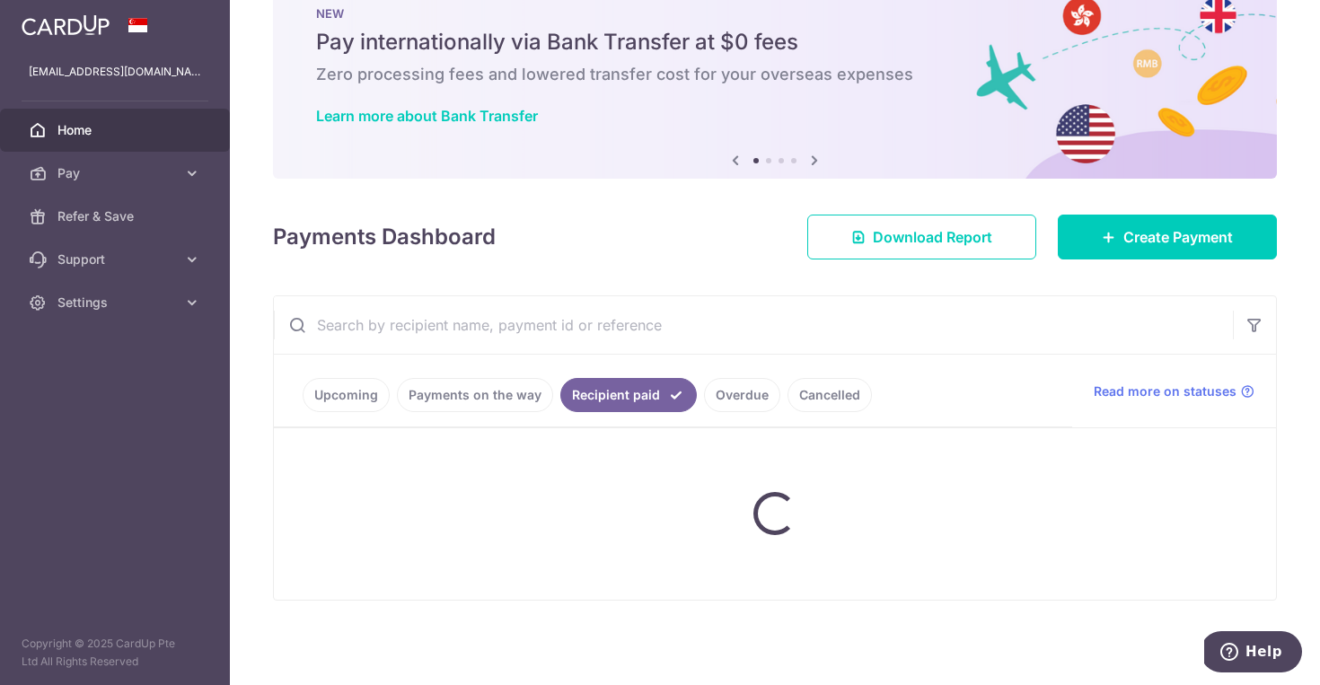
scroll to position [51, 0]
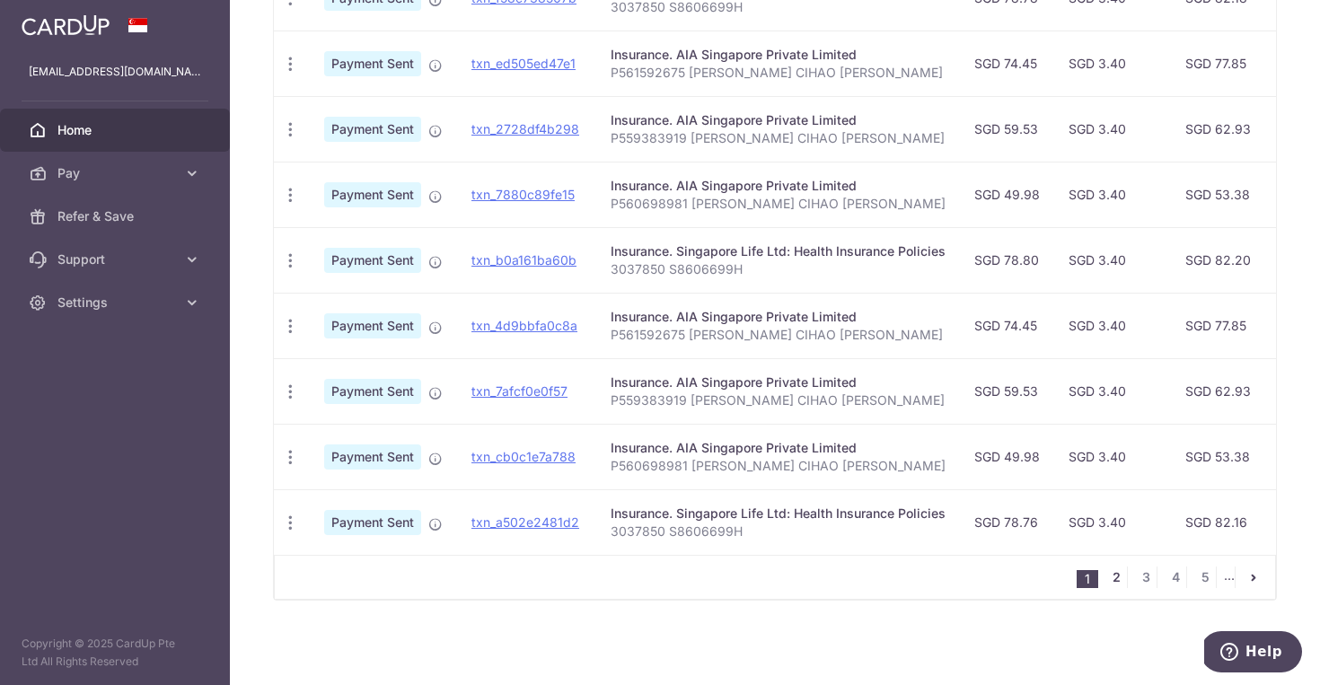
click at [1112, 582] on link "2" at bounding box center [1117, 578] width 22 height 22
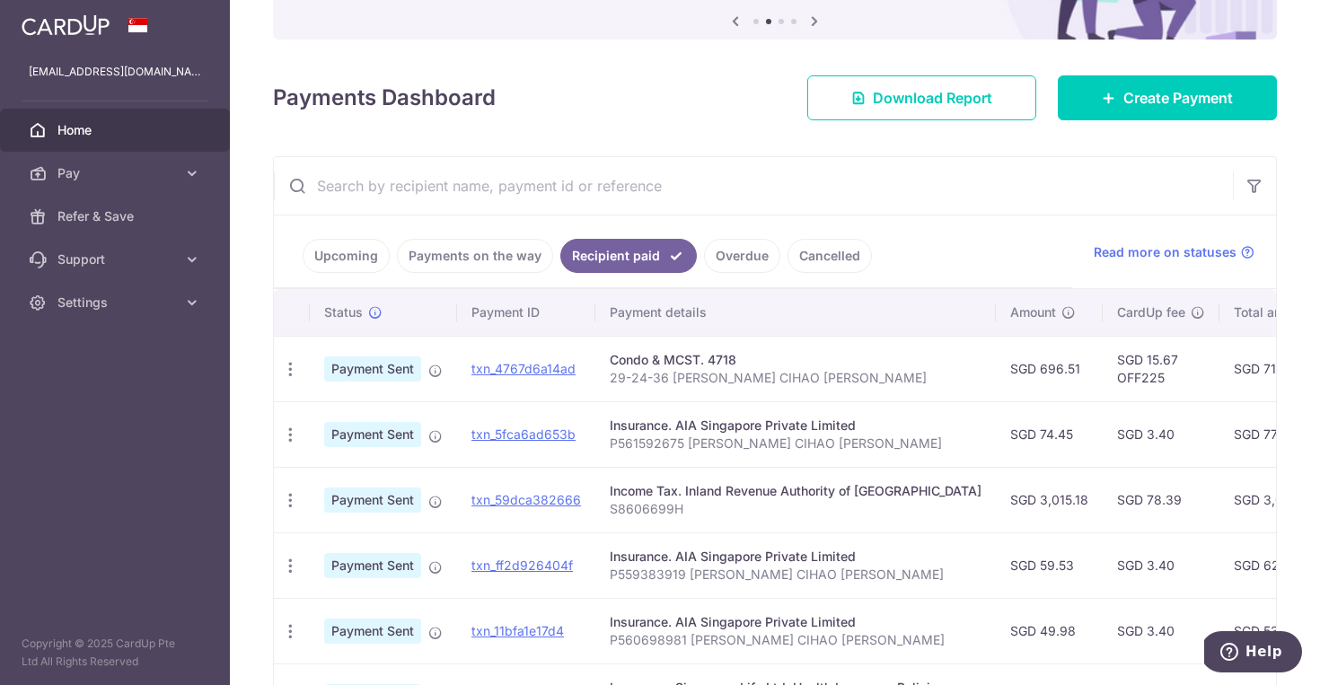
scroll to position [0, 0]
click at [361, 252] on link "Upcoming" at bounding box center [346, 256] width 87 height 34
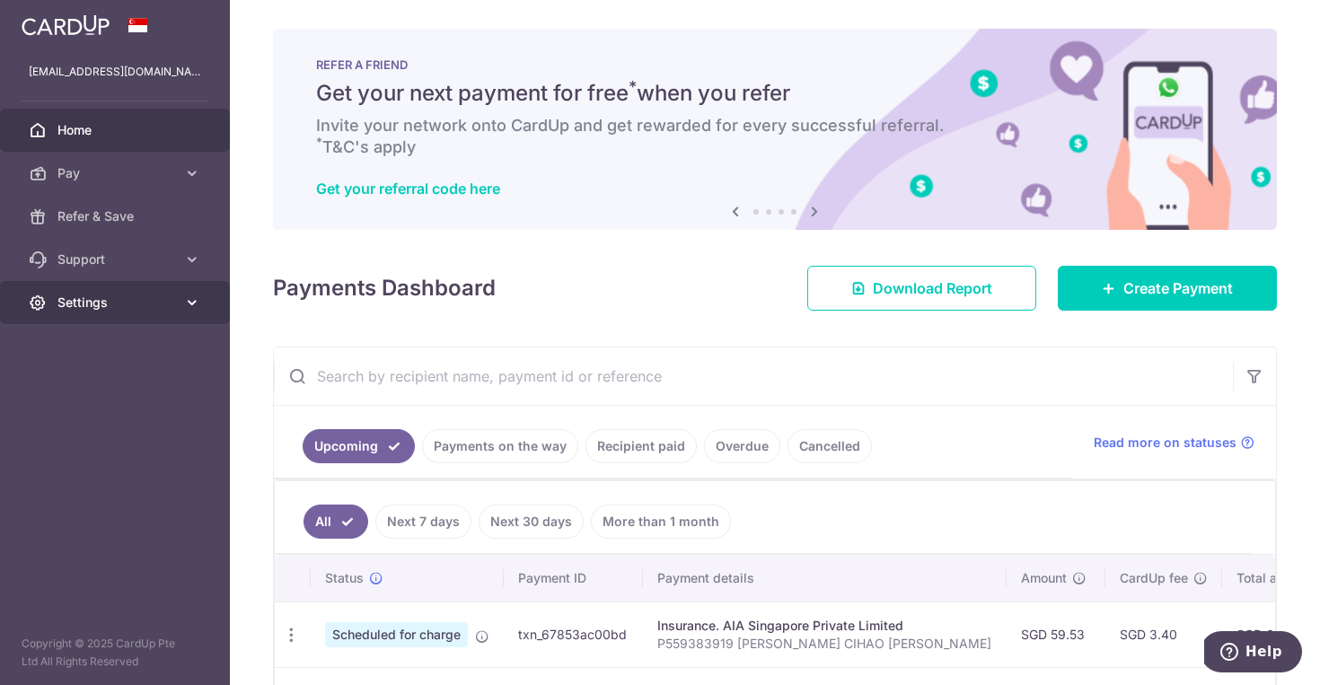
click at [170, 304] on span "Settings" at bounding box center [116, 303] width 119 height 18
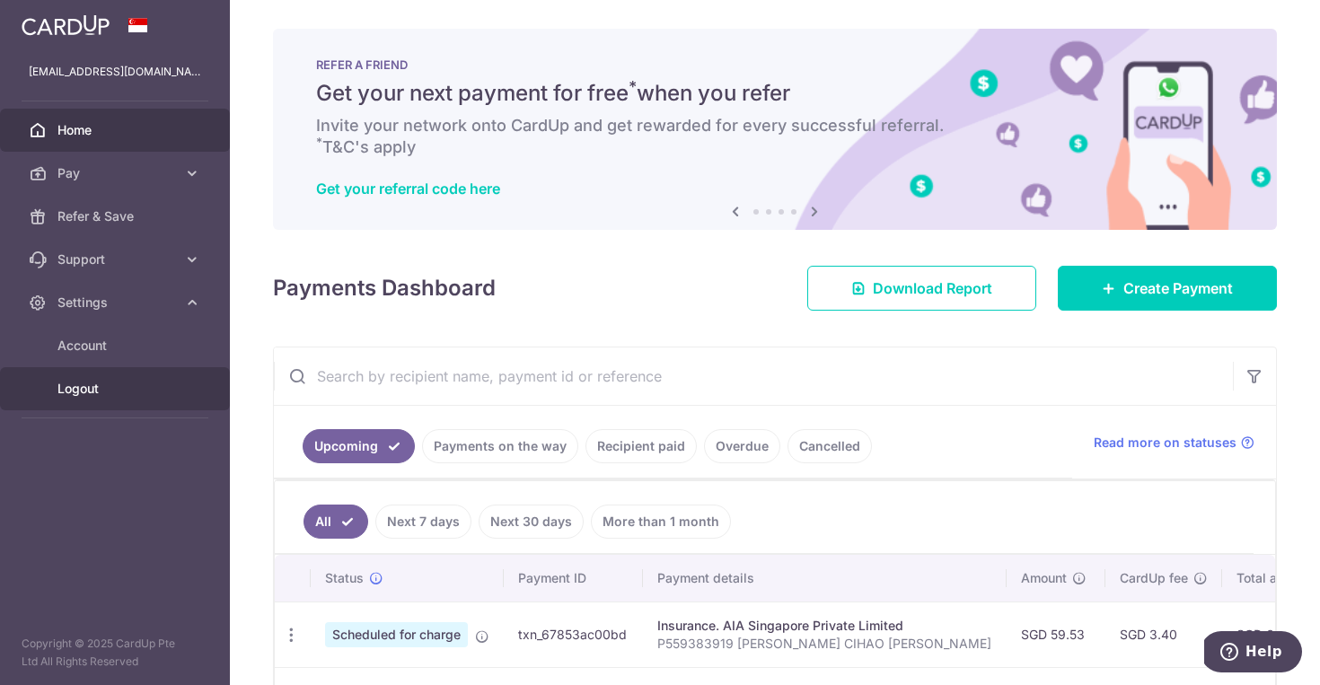
click at [80, 392] on span "Logout" at bounding box center [116, 389] width 119 height 18
